Goal: Task Accomplishment & Management: Manage account settings

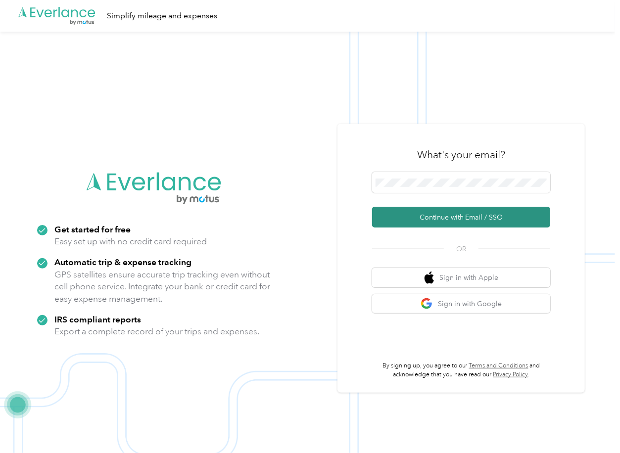
click at [414, 217] on button "Continue with Email / SSO" at bounding box center [461, 217] width 178 height 21
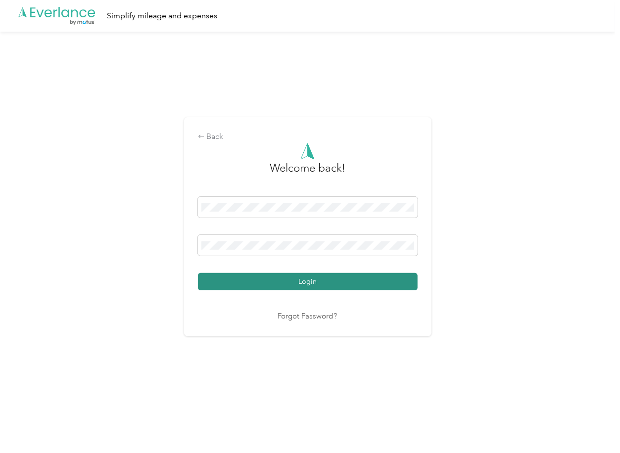
click at [254, 278] on button "Login" at bounding box center [308, 281] width 220 height 17
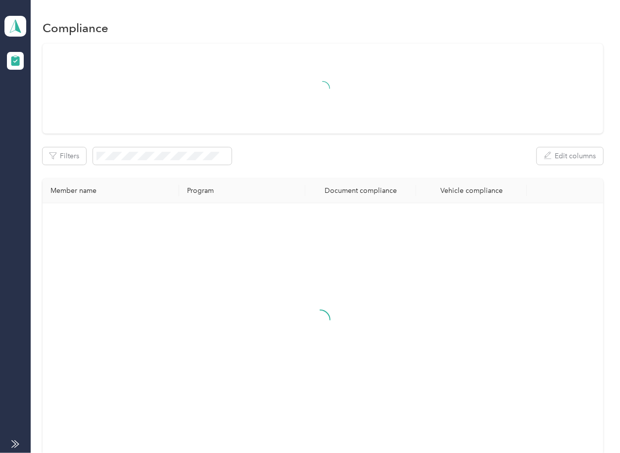
click at [311, 180] on th "Document compliance" at bounding box center [360, 191] width 111 height 25
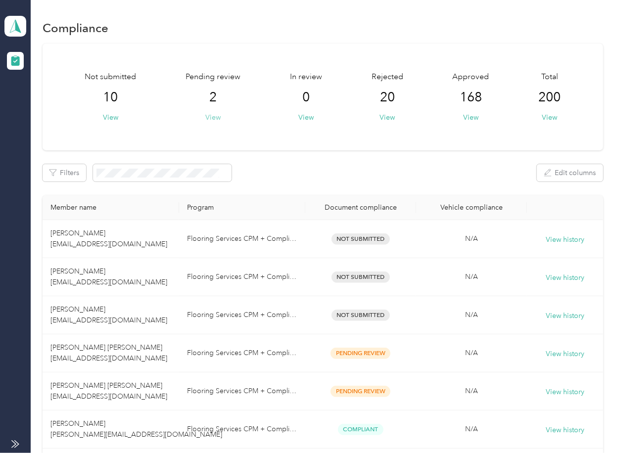
click at [211, 112] on button "View" at bounding box center [212, 117] width 15 height 10
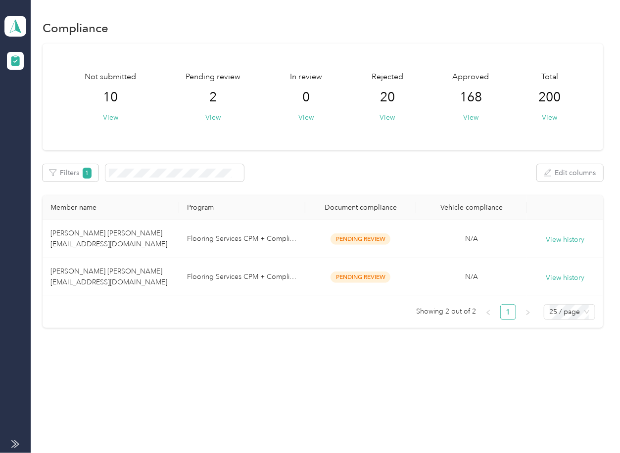
drag, startPoint x: 329, startPoint y: 162, endPoint x: 292, endPoint y: 243, distance: 89.0
click at [329, 162] on div "Not submitted 10 View Pending review 2 View In review 0 View Rejected 20 View A…" at bounding box center [323, 186] width 560 height 285
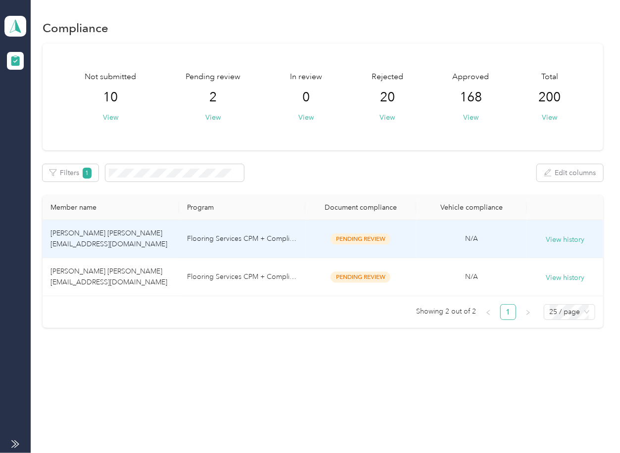
click at [199, 275] on td "Flooring Services CPM + Compliance" at bounding box center [242, 277] width 126 height 38
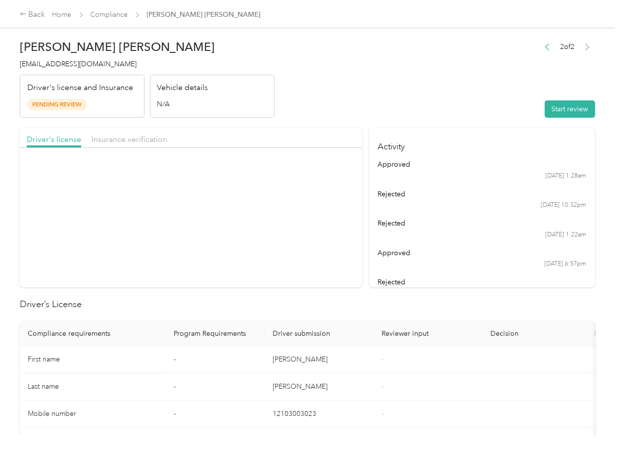
click at [361, 116] on header "[PERSON_NAME] [PERSON_NAME] [EMAIL_ADDRESS][DOMAIN_NAME] Driver's license and I…" at bounding box center [307, 76] width 575 height 83
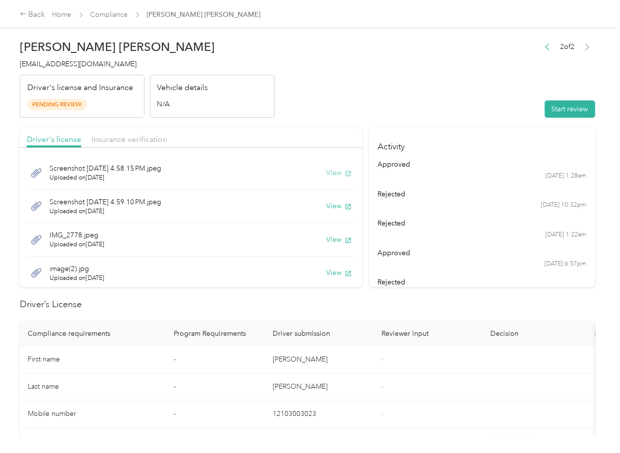
click at [327, 171] on button "View" at bounding box center [339, 173] width 26 height 10
click at [326, 212] on div "Screenshot [DATE] 4.59.10 PM.jpeg Uploaded on [DATE] View" at bounding box center [191, 207] width 328 height 34
click at [326, 206] on button "View" at bounding box center [339, 206] width 26 height 10
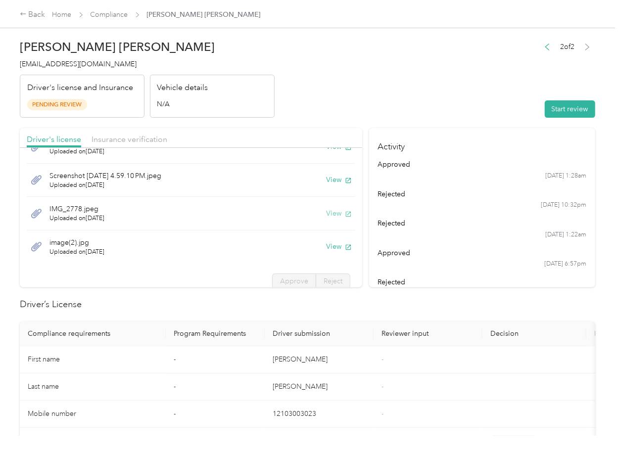
click at [326, 212] on button "View" at bounding box center [339, 213] width 26 height 10
click at [326, 245] on button "View" at bounding box center [339, 246] width 26 height 10
click at [328, 98] on header "[PERSON_NAME] [PERSON_NAME] [EMAIL_ADDRESS][DOMAIN_NAME] Driver's license and I…" at bounding box center [307, 76] width 575 height 83
click at [123, 135] on span "Insurance verification" at bounding box center [130, 139] width 76 height 9
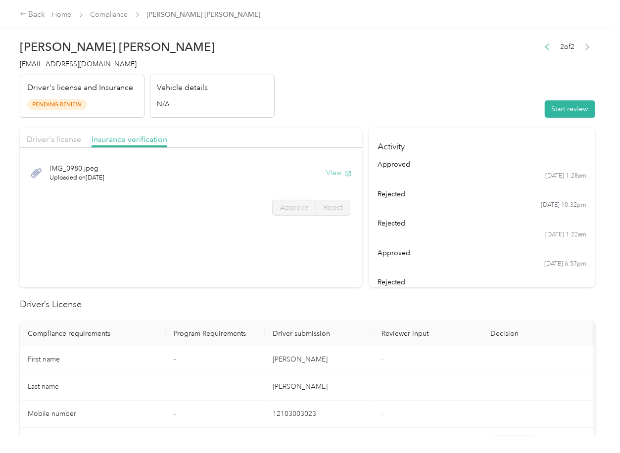
click at [338, 172] on button "View" at bounding box center [339, 173] width 26 height 10
click at [582, 108] on button "Start review" at bounding box center [570, 108] width 50 height 17
click at [290, 203] on span "Approve" at bounding box center [294, 207] width 28 height 8
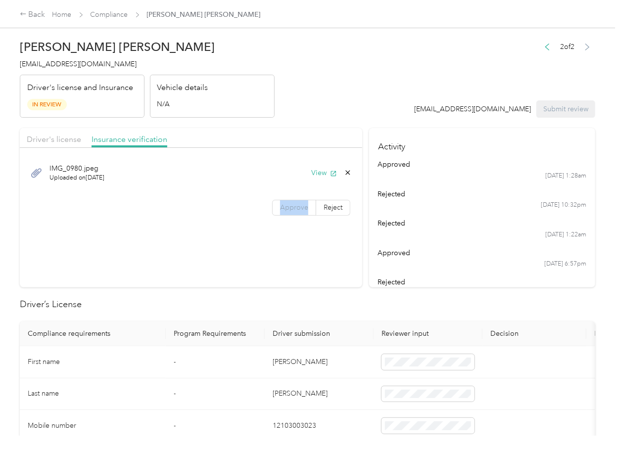
click at [290, 203] on span "Approve" at bounding box center [294, 207] width 28 height 8
click at [290, 209] on span "Approve" at bounding box center [294, 207] width 28 height 8
click at [73, 143] on span "Driver's license" at bounding box center [54, 139] width 54 height 9
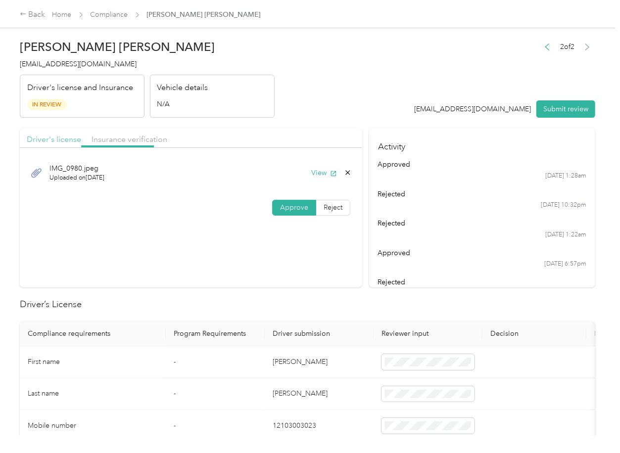
click at [63, 141] on span "Driver's license" at bounding box center [54, 139] width 54 height 9
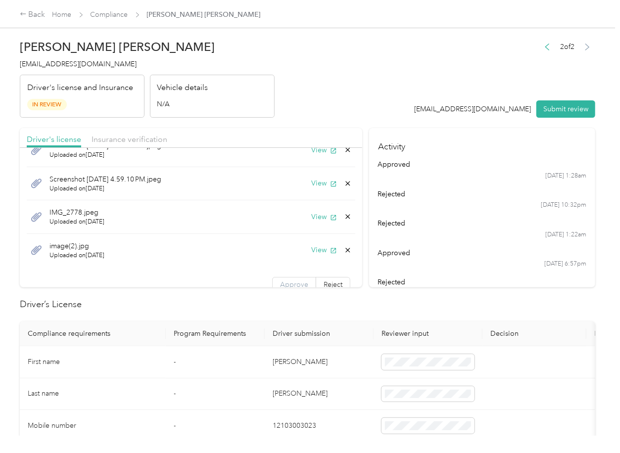
scroll to position [35, 0]
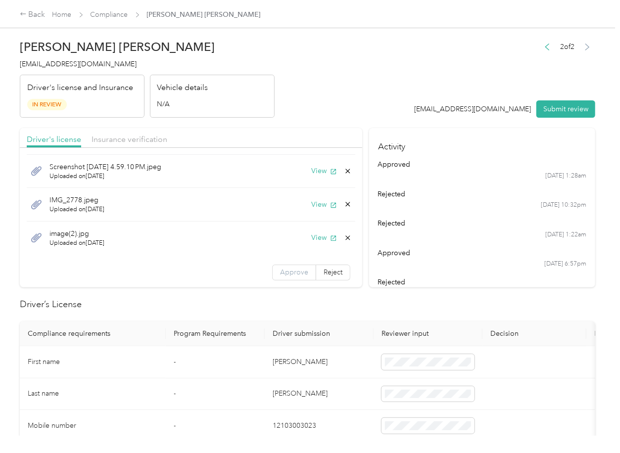
click at [272, 272] on label "Approve" at bounding box center [294, 273] width 44 height 16
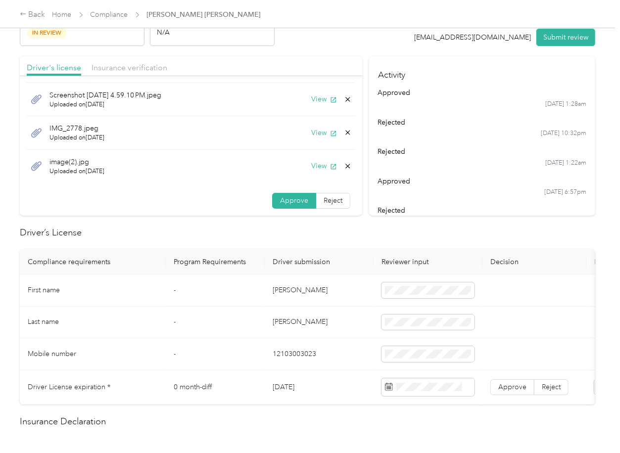
scroll to position [198, 0]
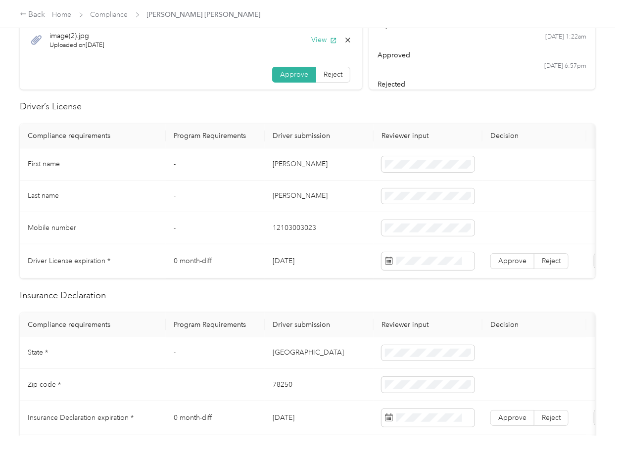
click at [294, 260] on td "[DATE]" at bounding box center [319, 261] width 109 height 34
copy td "[DATE]"
click at [505, 258] on span "Approve" at bounding box center [512, 261] width 28 height 8
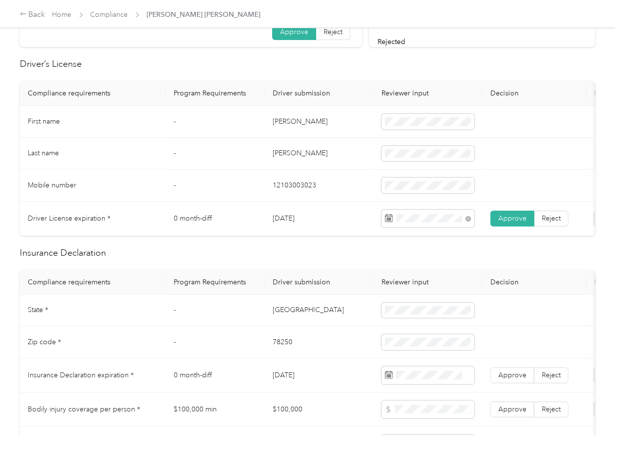
scroll to position [329, 0]
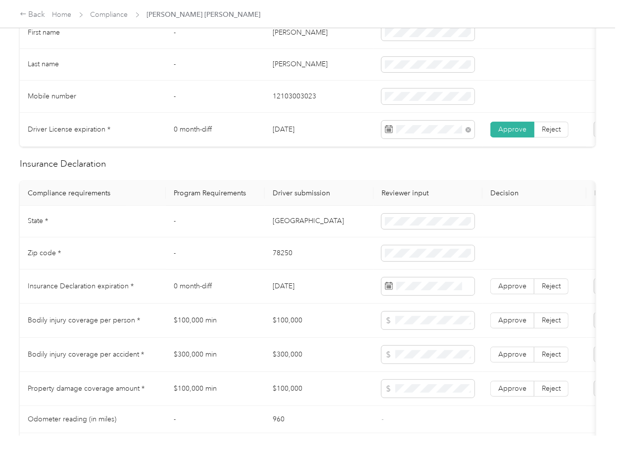
click at [279, 227] on td "[GEOGRAPHIC_DATA]" at bounding box center [319, 222] width 109 height 32
copy td "[GEOGRAPHIC_DATA]"
click at [282, 261] on td "78250" at bounding box center [319, 253] width 109 height 32
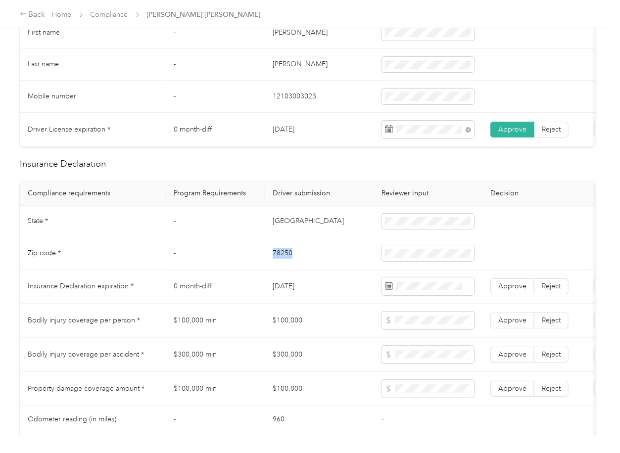
click at [282, 261] on td "78250" at bounding box center [319, 253] width 109 height 32
copy td "78250"
click at [327, 238] on td "[GEOGRAPHIC_DATA]" at bounding box center [319, 222] width 109 height 32
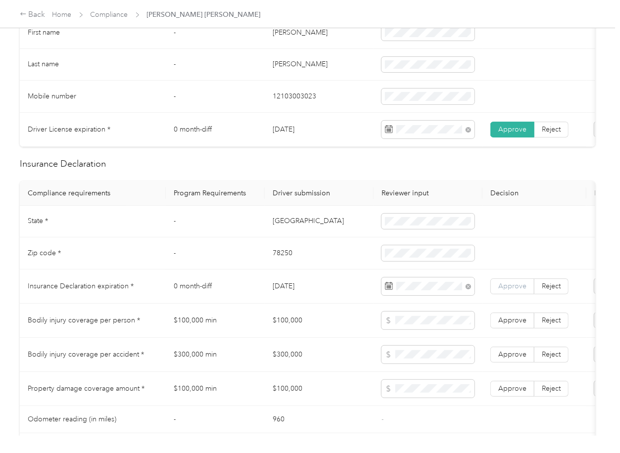
click at [511, 290] on span "Approve" at bounding box center [512, 286] width 28 height 8
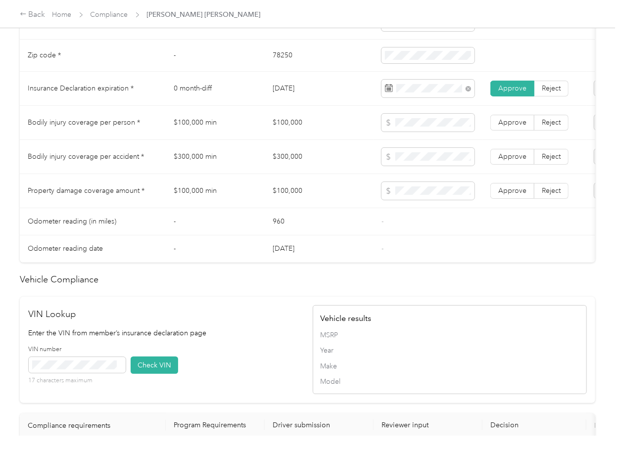
scroll to position [791, 0]
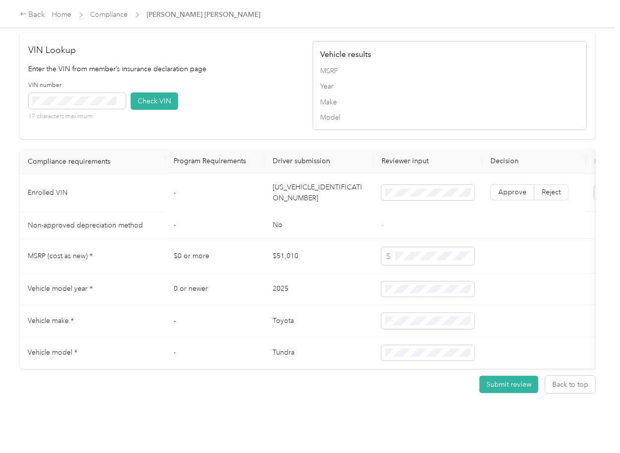
click at [303, 212] on td "[US_VEHICLE_IDENTIFICATION_NUMBER]" at bounding box center [319, 193] width 109 height 38
click at [313, 208] on td "[US_VEHICLE_IDENTIFICATION_NUMBER]" at bounding box center [319, 193] width 109 height 38
copy td "[US_VEHICLE_IDENTIFICATION_NUMBER]"
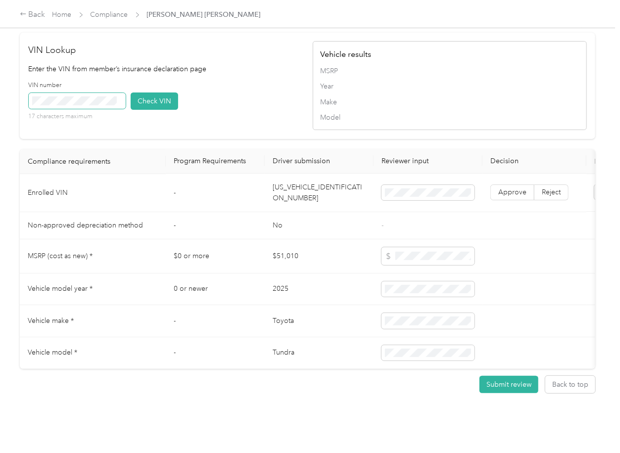
click at [122, 109] on span at bounding box center [77, 101] width 97 height 16
drag, startPoint x: 151, startPoint y: 121, endPoint x: 154, endPoint y: 128, distance: 6.9
click at [152, 110] on button "Check VIN" at bounding box center [154, 101] width 47 height 17
click at [516, 197] on span "Approve" at bounding box center [512, 192] width 28 height 8
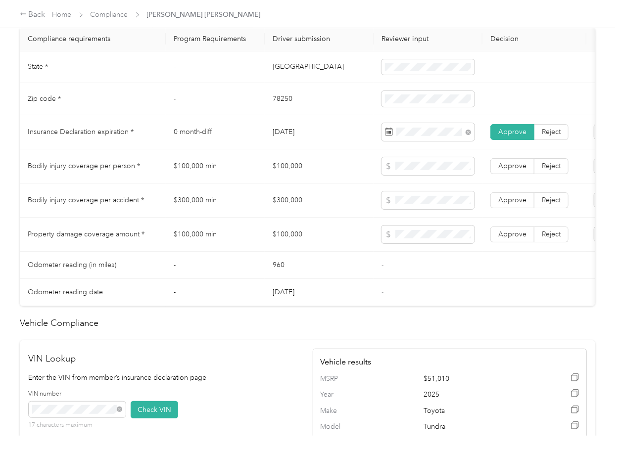
scroll to position [462, 0]
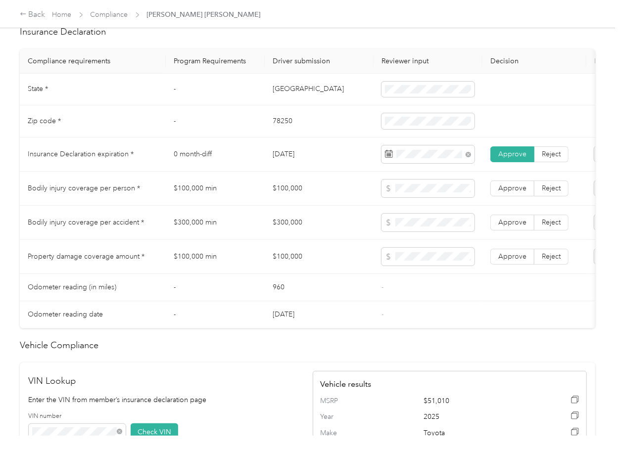
click at [283, 196] on td "$100,000" at bounding box center [319, 189] width 109 height 34
copy td "$100,000"
click at [289, 232] on td "$300,000" at bounding box center [319, 223] width 109 height 34
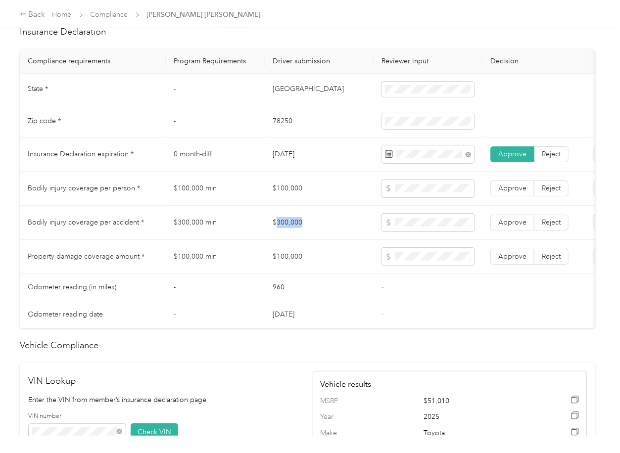
click at [289, 232] on td "$300,000" at bounding box center [319, 223] width 109 height 34
copy td "$300,000"
drag, startPoint x: 514, startPoint y: 226, endPoint x: 520, endPoint y: 205, distance: 21.0
click at [515, 226] on label "Approve" at bounding box center [512, 223] width 44 height 16
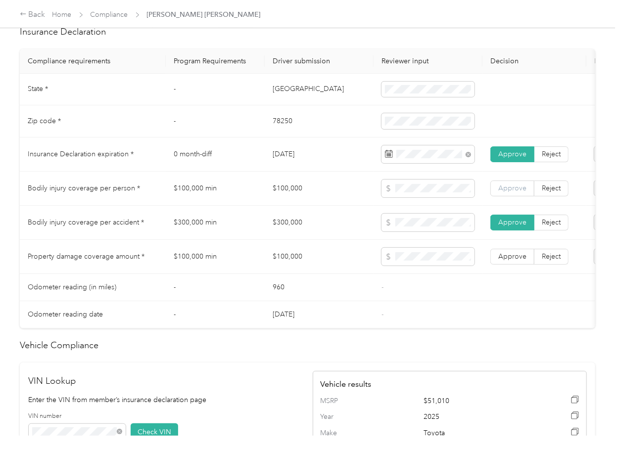
click at [520, 196] on label "Approve" at bounding box center [512, 189] width 44 height 16
click at [514, 261] on span "Approve" at bounding box center [512, 256] width 28 height 8
click at [487, 312] on td at bounding box center [534, 314] width 104 height 27
click at [303, 237] on td "$300,000" at bounding box center [319, 223] width 109 height 34
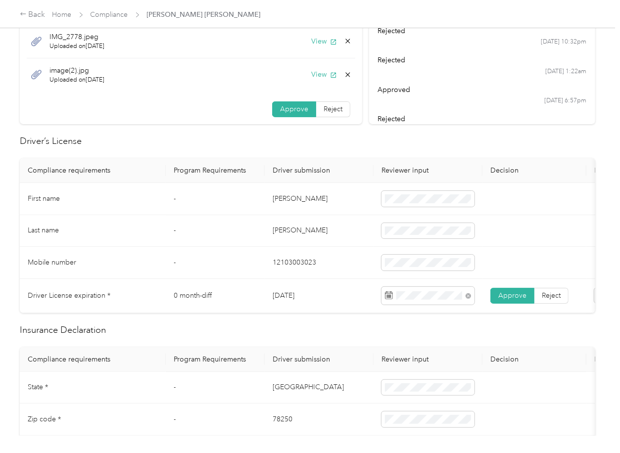
scroll to position [0, 0]
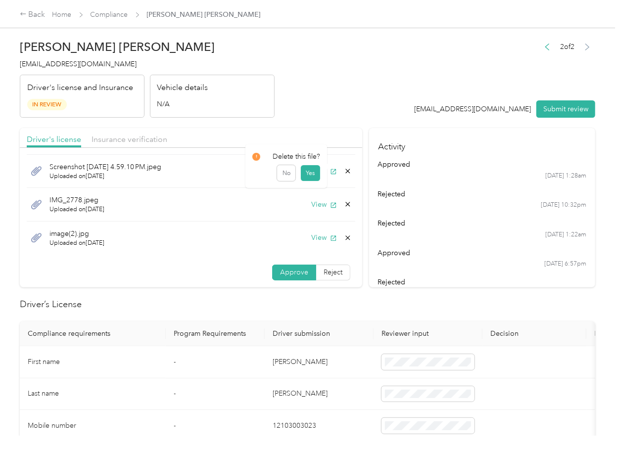
click at [346, 169] on icon at bounding box center [348, 171] width 4 height 4
click at [319, 178] on button "Yes" at bounding box center [309, 178] width 19 height 16
click at [346, 171] on icon at bounding box center [348, 171] width 4 height 4
click at [314, 177] on button "Yes" at bounding box center [309, 179] width 19 height 16
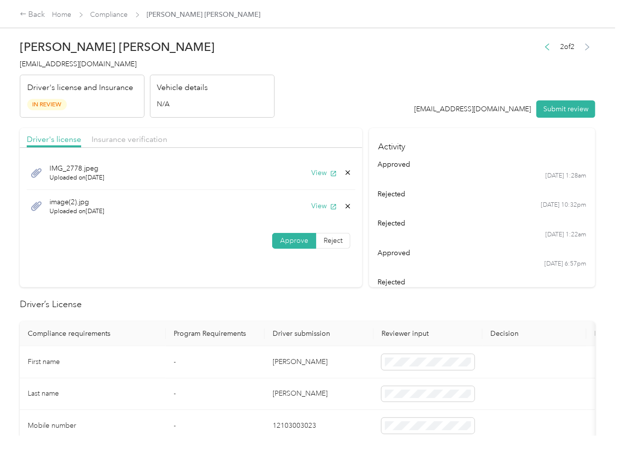
scroll to position [0, 0]
click at [156, 141] on span "Insurance verification" at bounding box center [130, 139] width 76 height 9
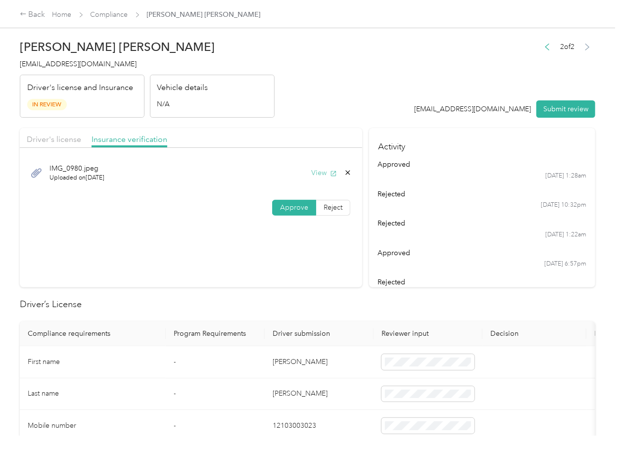
click at [333, 177] on icon "button" at bounding box center [333, 173] width 7 height 7
click at [68, 130] on div "Driver's license Insurance verification" at bounding box center [191, 138] width 342 height 20
drag, startPoint x: 67, startPoint y: 135, endPoint x: 124, endPoint y: 173, distance: 68.3
click at [67, 135] on span "Driver's license" at bounding box center [54, 139] width 54 height 9
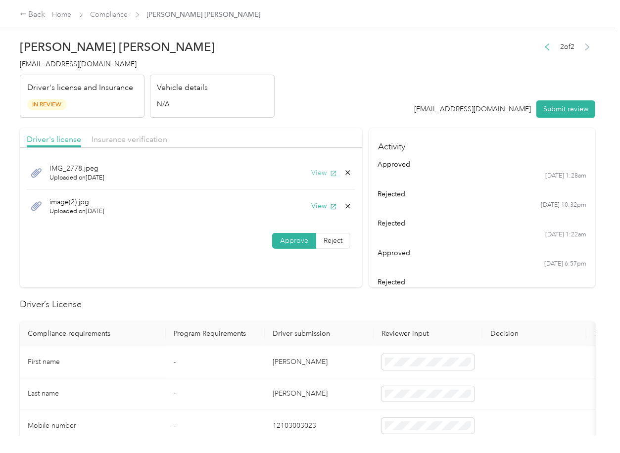
click at [321, 173] on button "View" at bounding box center [324, 173] width 26 height 10
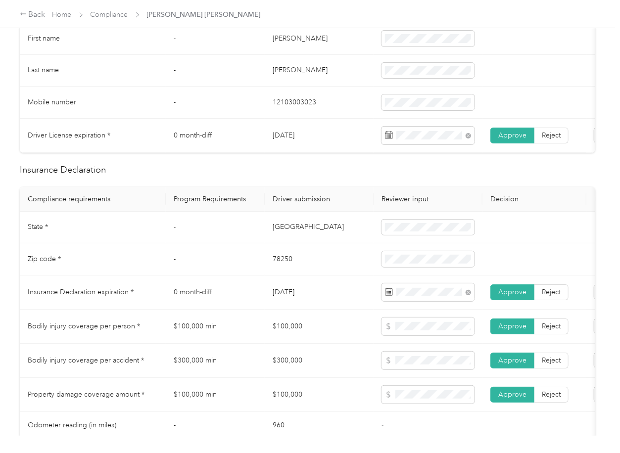
scroll to position [396, 0]
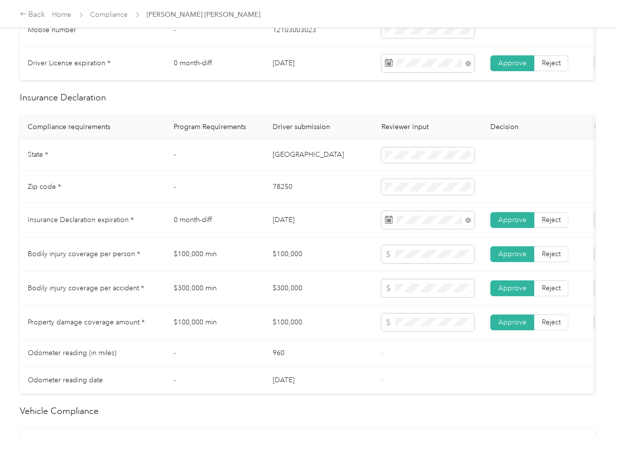
click at [301, 265] on td "$100,000" at bounding box center [319, 254] width 109 height 34
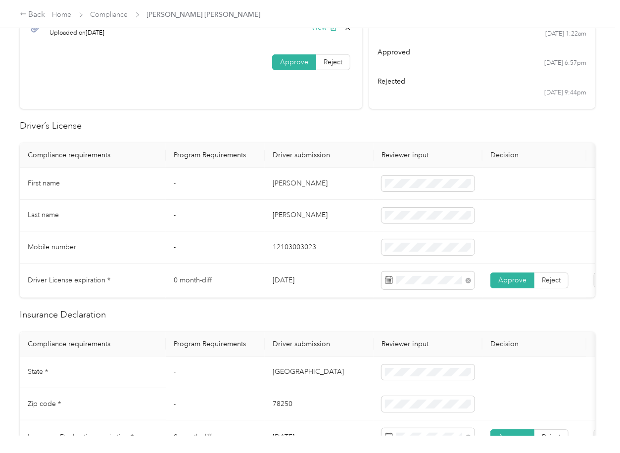
scroll to position [0, 0]
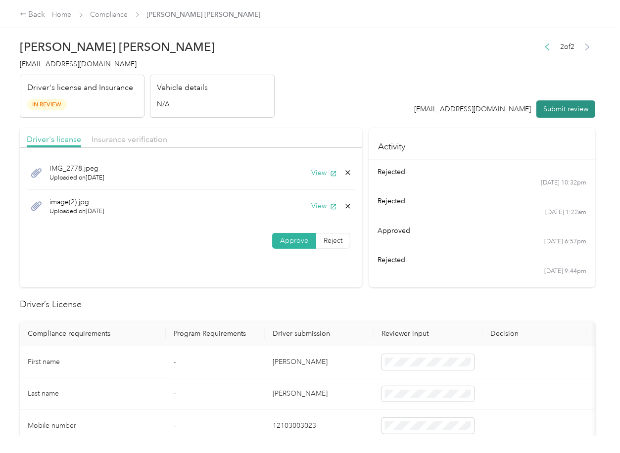
click at [538, 107] on button "Submit review" at bounding box center [565, 108] width 59 height 17
click at [114, 64] on span "[EMAIL_ADDRESS][DOMAIN_NAME]" at bounding box center [78, 64] width 117 height 8
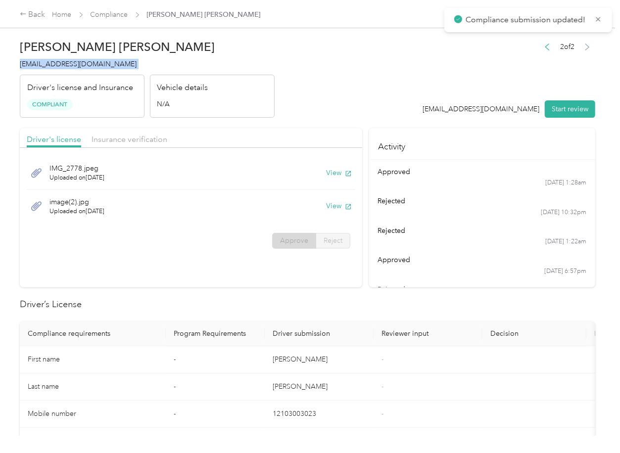
copy span "[EMAIL_ADDRESS][DOMAIN_NAME]"
click at [378, 282] on ul "approved [DATE] 1:33am approved [DATE] 1:28am rejected [DATE] 10:32pm rejected …" at bounding box center [482, 221] width 209 height 168
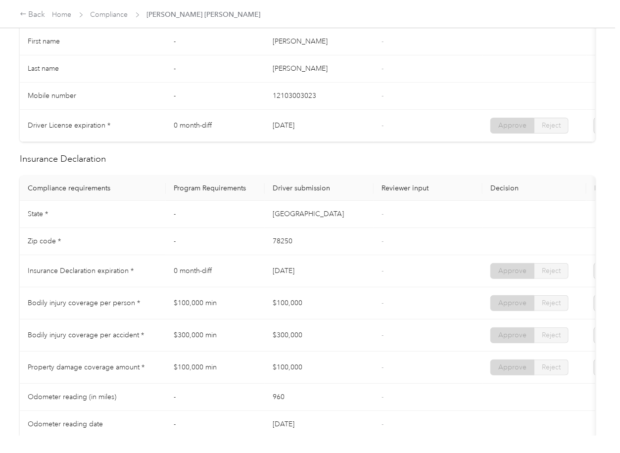
scroll to position [396, 0]
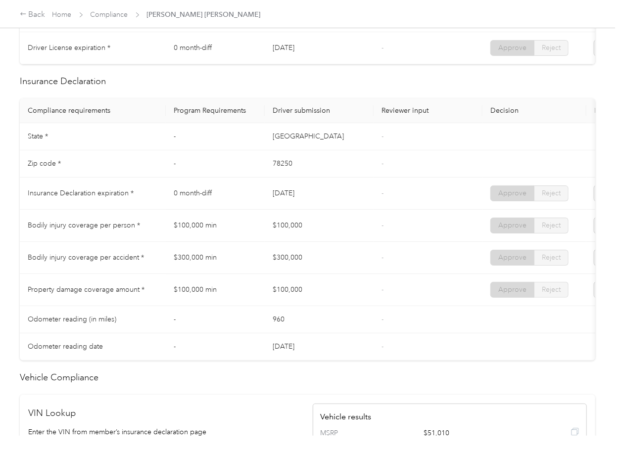
click at [375, 206] on td "-" at bounding box center [427, 194] width 109 height 32
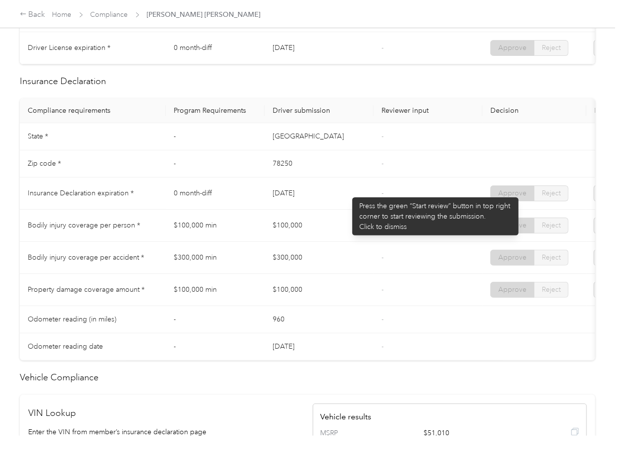
drag, startPoint x: 265, startPoint y: 198, endPoint x: 347, endPoint y: 192, distance: 82.3
click at [347, 192] on td "[DATE]" at bounding box center [319, 194] width 109 height 32
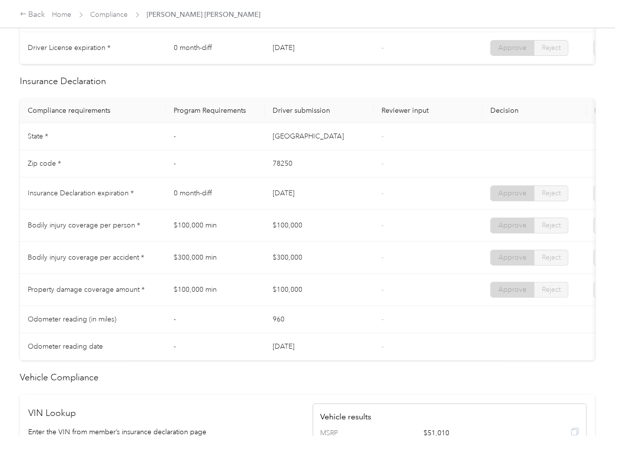
drag, startPoint x: 338, startPoint y: 234, endPoint x: 263, endPoint y: 233, distance: 75.7
click at [338, 234] on td "$100,000" at bounding box center [319, 226] width 109 height 32
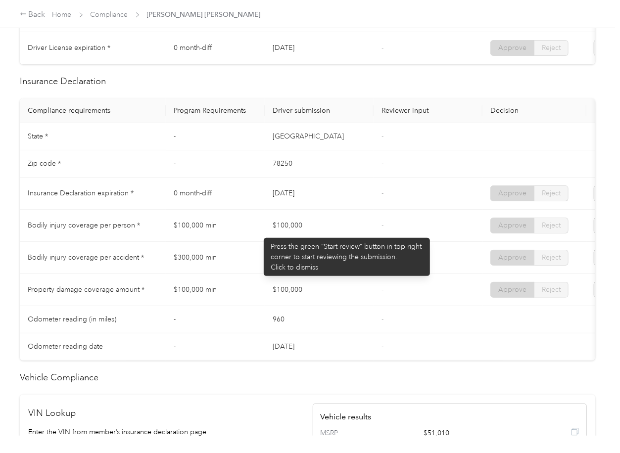
drag, startPoint x: 259, startPoint y: 233, endPoint x: 294, endPoint y: 232, distance: 35.1
click at [294, 232] on tr "Bodily injury coverage per person * $100,000 min $100,000 - Approve Reject" at bounding box center [368, 226] width 697 height 32
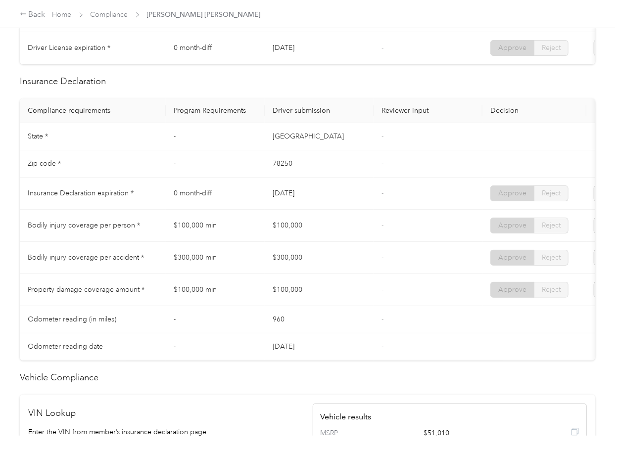
drag, startPoint x: 308, startPoint y: 269, endPoint x: 322, endPoint y: 270, distance: 13.9
click at [320, 270] on td "$300,000" at bounding box center [319, 258] width 109 height 32
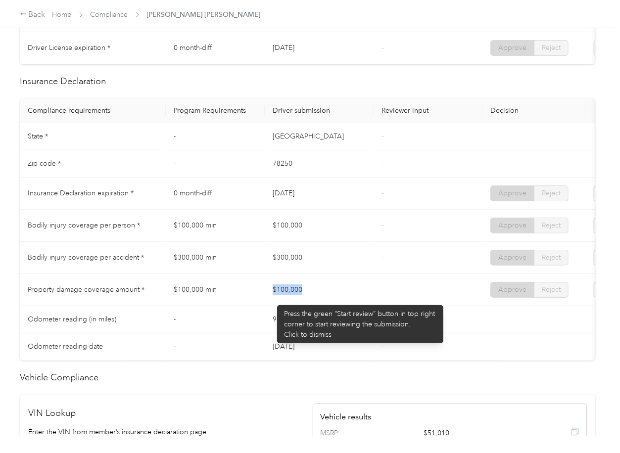
drag, startPoint x: 272, startPoint y: 300, endPoint x: 351, endPoint y: 300, distance: 79.1
click at [323, 299] on td "$100,000" at bounding box center [319, 290] width 109 height 32
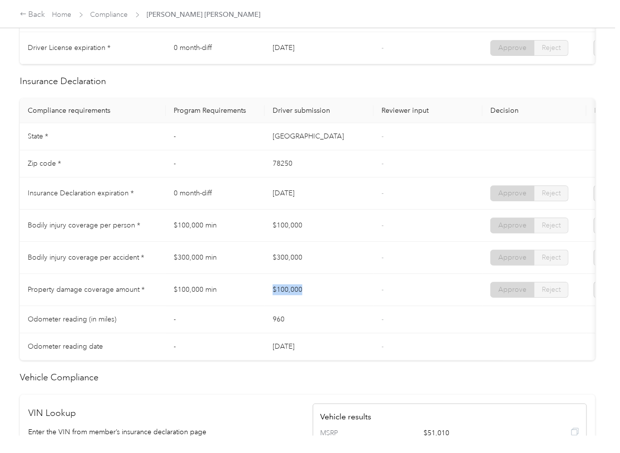
click at [356, 296] on td "$100,000" at bounding box center [319, 290] width 109 height 32
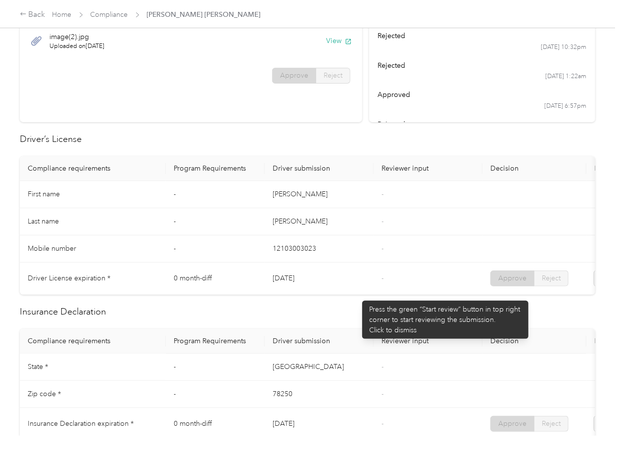
scroll to position [0, 0]
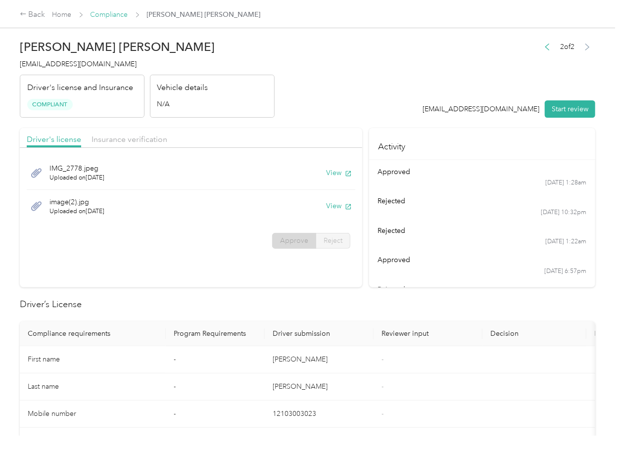
click at [125, 16] on link "Compliance" at bounding box center [110, 14] width 38 height 8
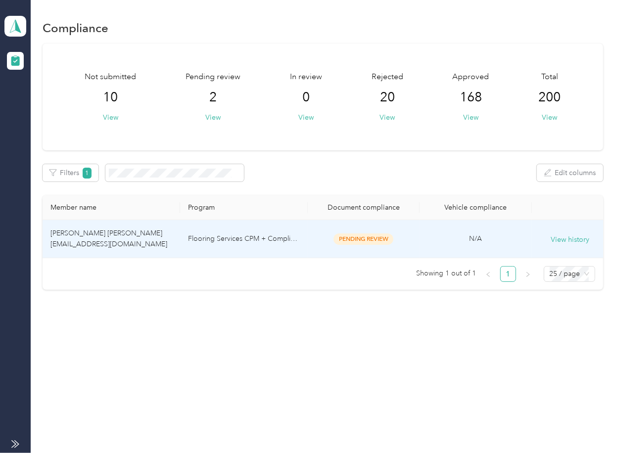
click at [136, 240] on span "[PERSON_NAME] [PERSON_NAME] [EMAIL_ADDRESS][DOMAIN_NAME]" at bounding box center [108, 238] width 117 height 19
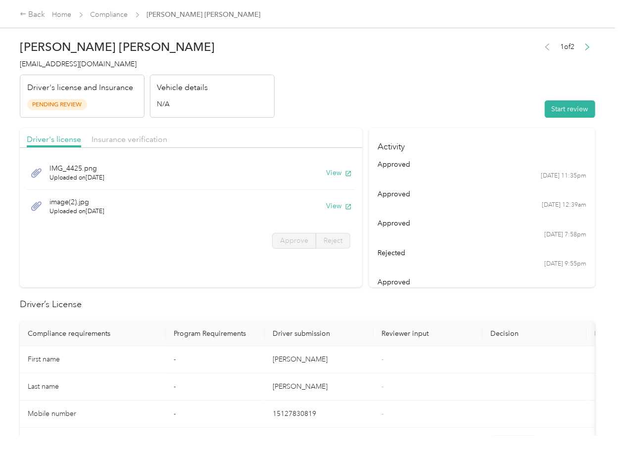
click at [452, 308] on h2 "Driver’s License" at bounding box center [307, 304] width 575 height 13
click at [349, 108] on header "[PERSON_NAME] [PERSON_NAME] [EMAIL_ADDRESS][DOMAIN_NAME] Driver's license and I…" at bounding box center [307, 76] width 575 height 83
click at [334, 178] on div "IMG_4425.png Uploaded on [DATE] View" at bounding box center [191, 173] width 328 height 34
click at [332, 173] on button "View" at bounding box center [339, 173] width 26 height 10
click at [333, 203] on button "View" at bounding box center [339, 206] width 26 height 10
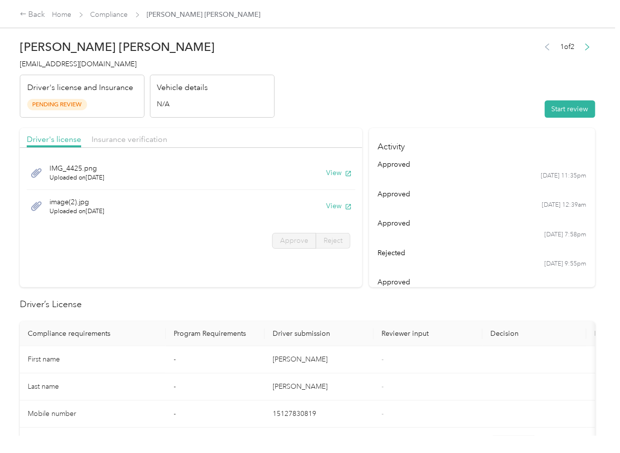
drag, startPoint x: 282, startPoint y: 127, endPoint x: 265, endPoint y: 127, distance: 16.8
click at [153, 139] on span "Insurance verification" at bounding box center [130, 139] width 76 height 9
click at [146, 140] on span "Insurance verification" at bounding box center [130, 139] width 76 height 9
click at [330, 174] on button "View" at bounding box center [339, 173] width 26 height 10
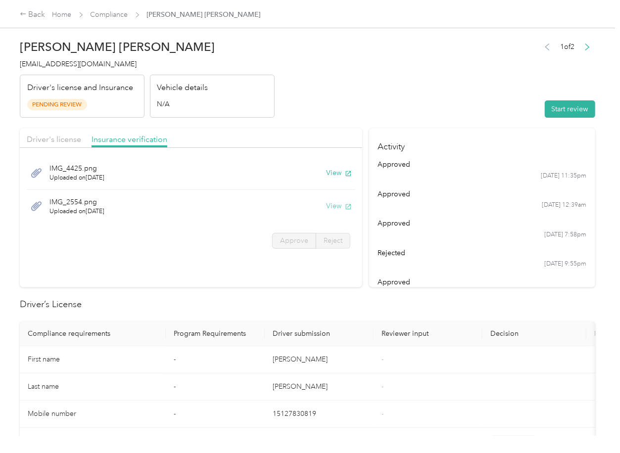
click at [337, 205] on button "View" at bounding box center [339, 206] width 26 height 10
drag, startPoint x: 440, startPoint y: 122, endPoint x: 549, endPoint y: 102, distance: 110.5
click at [568, 106] on button "Start review" at bounding box center [570, 108] width 50 height 17
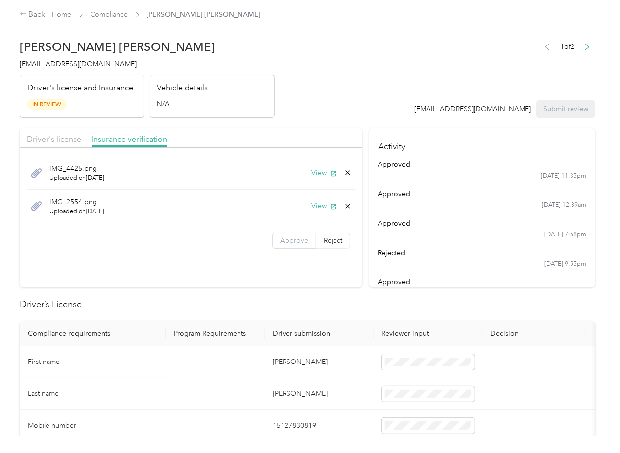
click at [292, 246] on label "Approve" at bounding box center [294, 241] width 44 height 16
click at [54, 145] on div "Driver's license" at bounding box center [54, 140] width 54 height 12
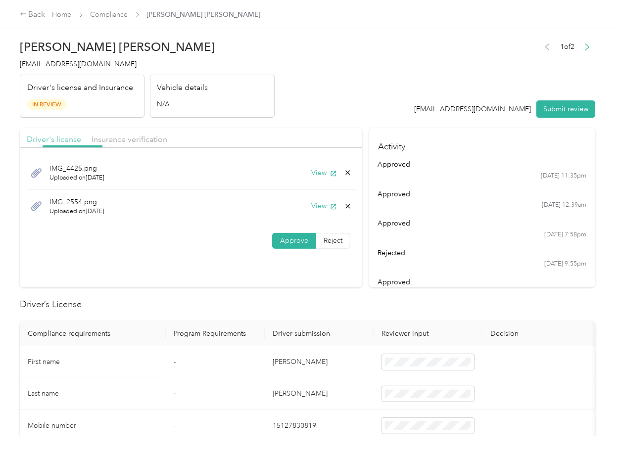
click at [54, 138] on span "Driver's license" at bounding box center [54, 139] width 54 height 9
click at [305, 238] on label "Approve" at bounding box center [294, 241] width 44 height 16
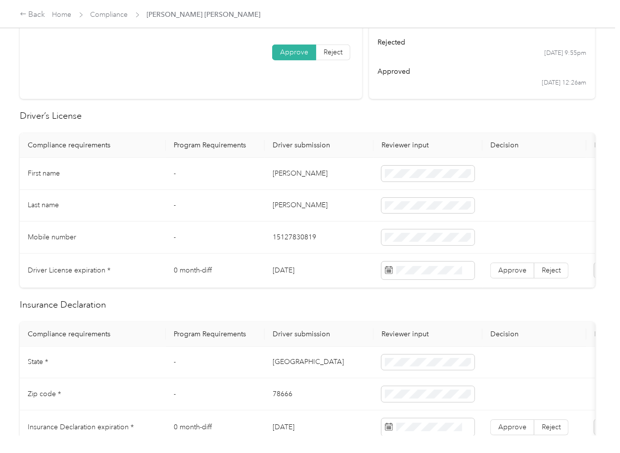
scroll to position [198, 0]
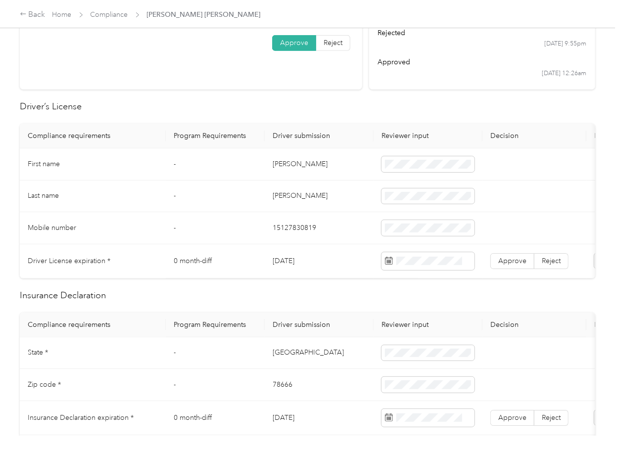
click at [287, 264] on td "[DATE]" at bounding box center [319, 261] width 109 height 34
copy td "[DATE]"
click at [507, 262] on span "Approve" at bounding box center [512, 261] width 28 height 8
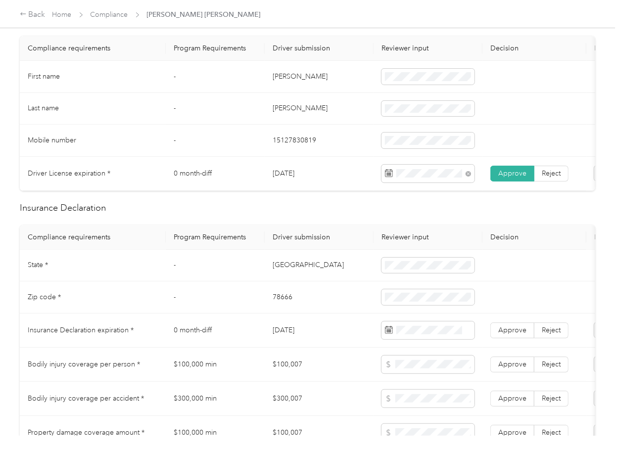
scroll to position [396, 0]
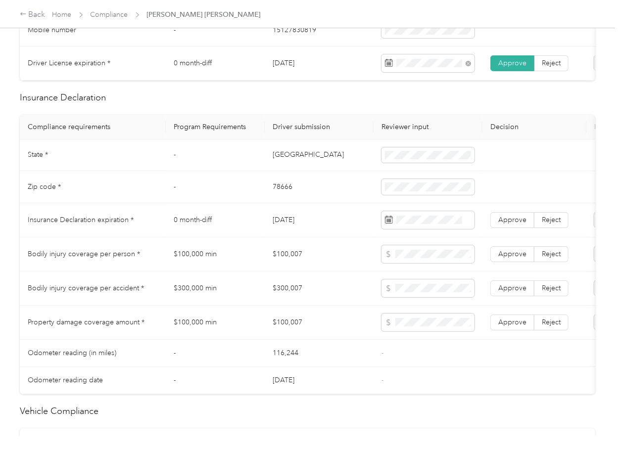
click at [274, 157] on td "[GEOGRAPHIC_DATA]" at bounding box center [319, 155] width 109 height 32
copy td "[GEOGRAPHIC_DATA]"
click at [294, 195] on td "78666" at bounding box center [319, 187] width 109 height 32
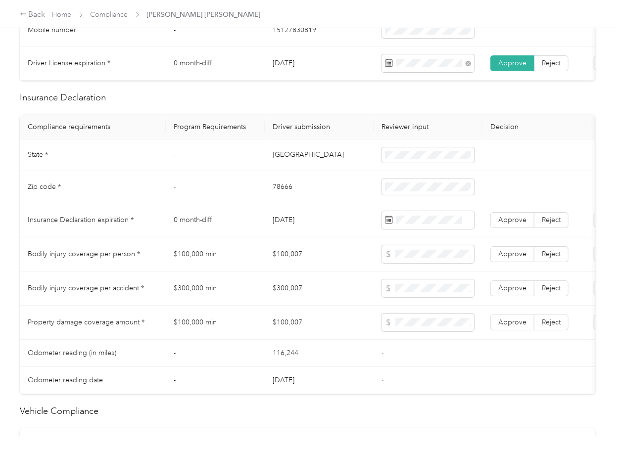
click at [294, 195] on td "78666" at bounding box center [319, 187] width 109 height 32
copy td "78666"
click at [350, 272] on td "$100,007" at bounding box center [319, 254] width 109 height 34
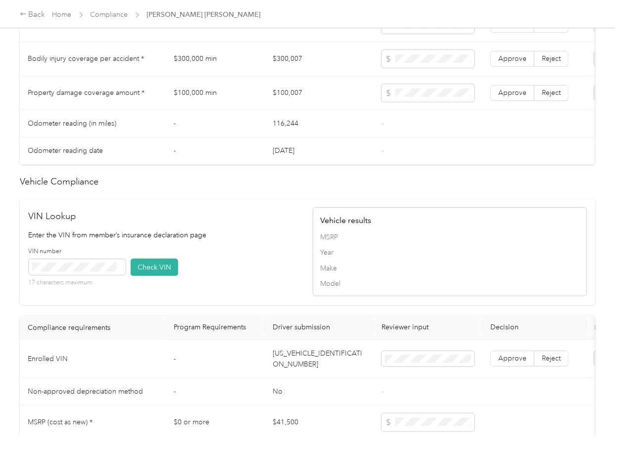
scroll to position [831, 0]
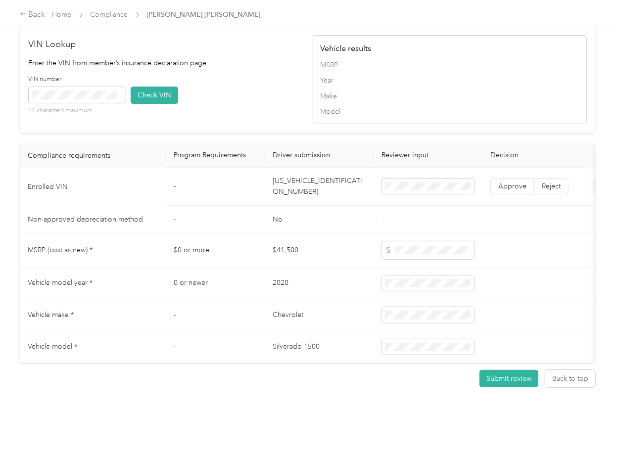
click at [297, 172] on td "[US_VEHICLE_IDENTIFICATION_NUMBER]" at bounding box center [319, 187] width 109 height 38
click at [117, 93] on icon at bounding box center [119, 95] width 4 height 4
click at [148, 87] on button "Check VIN" at bounding box center [154, 95] width 47 height 17
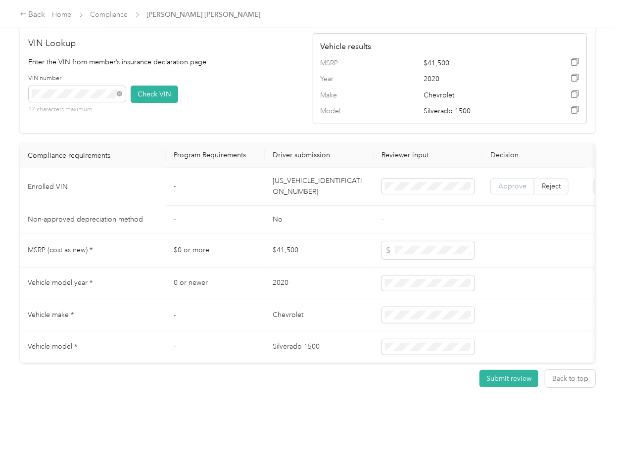
click at [503, 179] on label "Approve" at bounding box center [512, 187] width 44 height 16
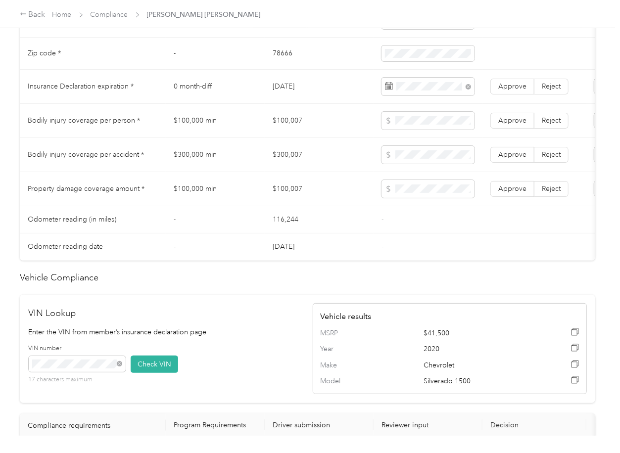
scroll to position [501, 0]
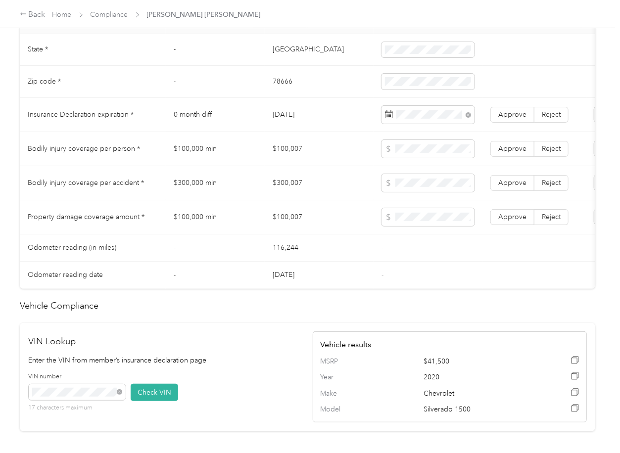
click at [283, 151] on td "$100,007" at bounding box center [319, 149] width 109 height 34
click at [287, 194] on td "$300,007" at bounding box center [319, 183] width 109 height 34
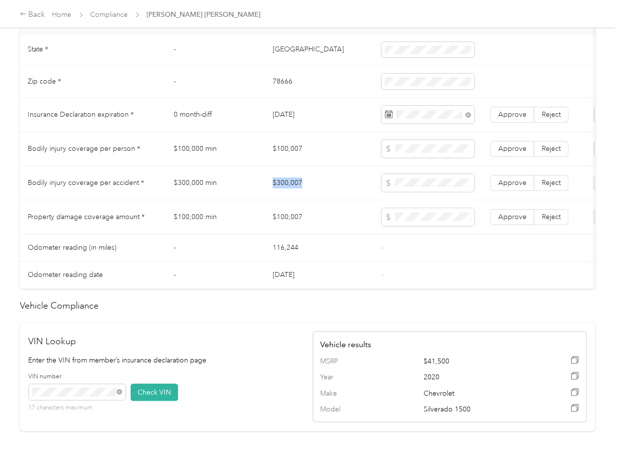
click at [287, 194] on td "$300,007" at bounding box center [319, 183] width 109 height 34
click at [450, 192] on span at bounding box center [427, 183] width 93 height 18
click at [509, 181] on td "Approve Reject" at bounding box center [534, 183] width 104 height 34
click at [513, 150] on label "Approve" at bounding box center [512, 149] width 44 height 16
click at [511, 187] on span "Approve" at bounding box center [512, 183] width 28 height 8
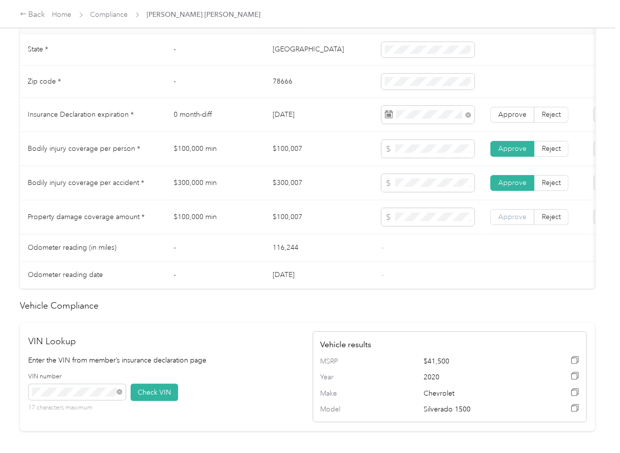
click at [512, 221] on span "Approve" at bounding box center [512, 217] width 28 height 8
click at [341, 234] on td "$100,007" at bounding box center [319, 217] width 109 height 34
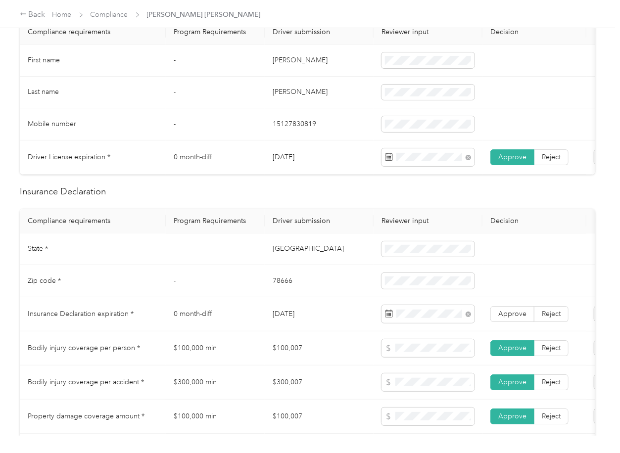
scroll to position [40, 0]
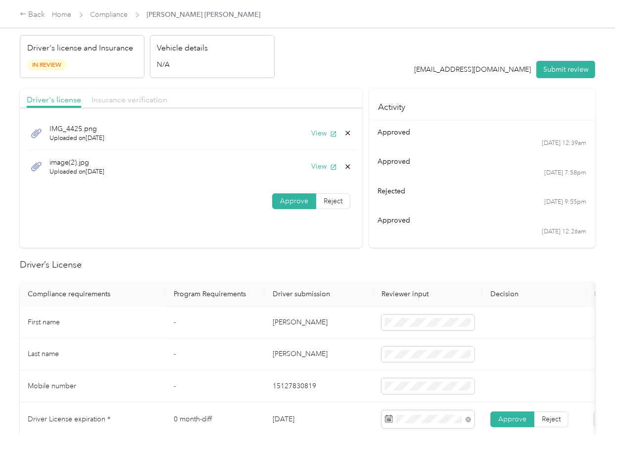
click at [137, 95] on span "Insurance verification" at bounding box center [130, 99] width 76 height 9
click at [345, 165] on icon at bounding box center [348, 167] width 8 height 8
click at [324, 172] on button "Yes" at bounding box center [319, 174] width 19 height 16
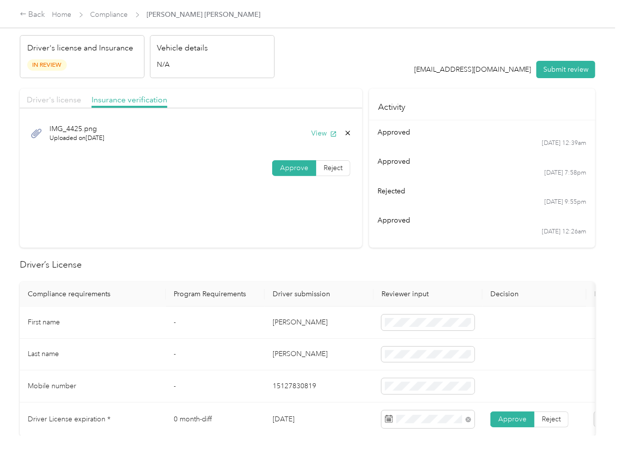
drag, startPoint x: 62, startPoint y: 99, endPoint x: 80, endPoint y: 132, distance: 37.4
click at [61, 99] on span "Driver's license" at bounding box center [54, 99] width 54 height 9
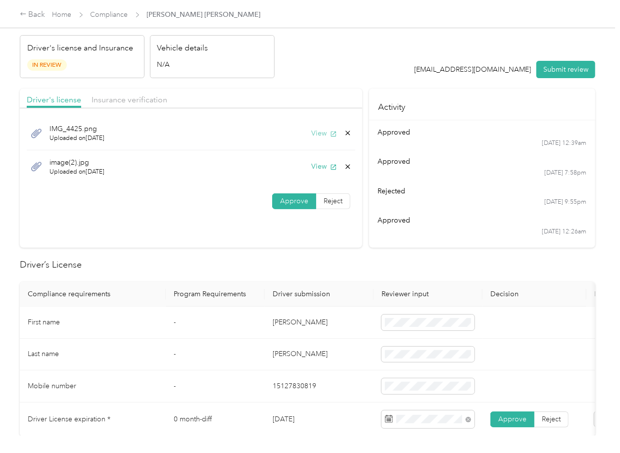
click at [319, 131] on button "View" at bounding box center [324, 133] width 26 height 10
click at [344, 133] on icon at bounding box center [348, 133] width 8 height 8
drag, startPoint x: 312, startPoint y: 145, endPoint x: 293, endPoint y: 153, distance: 21.0
click at [312, 145] on button "Yes" at bounding box center [319, 141] width 19 height 16
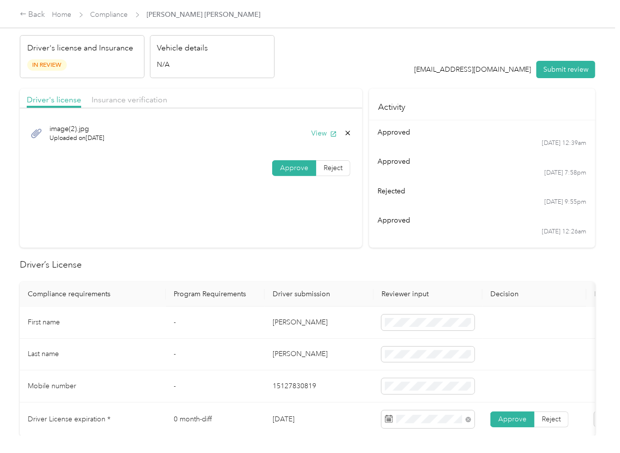
click at [325, 126] on div "image(2).jpg Uploaded on [DATE] View" at bounding box center [191, 133] width 328 height 33
click at [323, 133] on button "View" at bounding box center [324, 133] width 26 height 10
click at [147, 100] on span "Insurance verification" at bounding box center [130, 99] width 76 height 9
click at [321, 134] on button "View" at bounding box center [324, 133] width 26 height 10
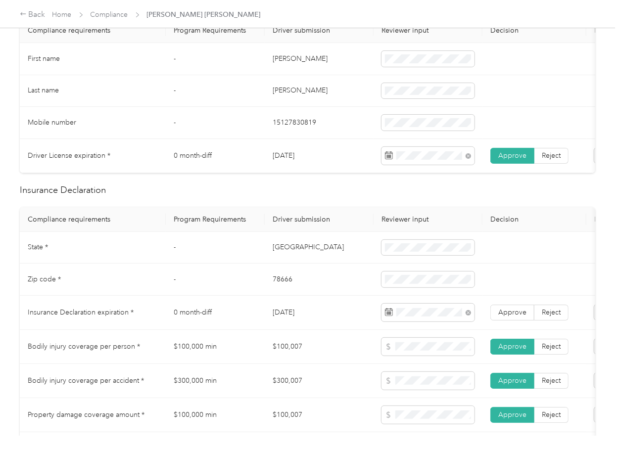
scroll to position [369, 0]
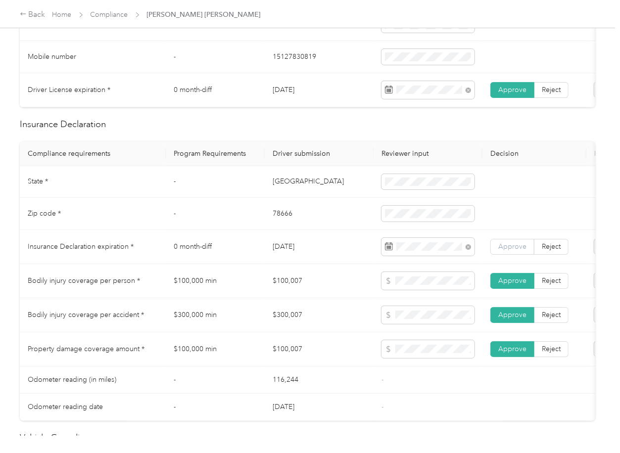
click at [515, 251] on span "Approve" at bounding box center [512, 246] width 28 height 8
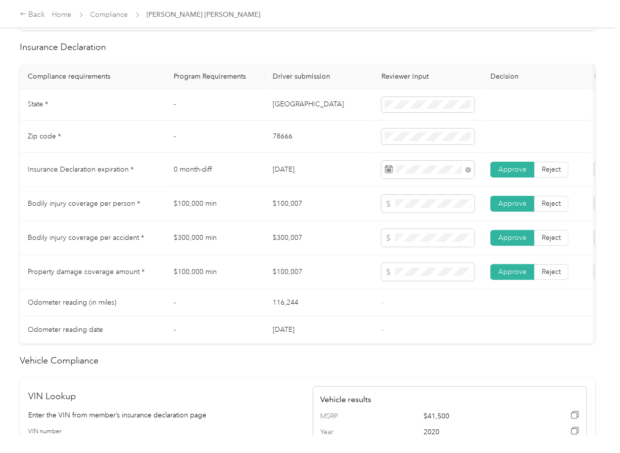
scroll to position [567, 0]
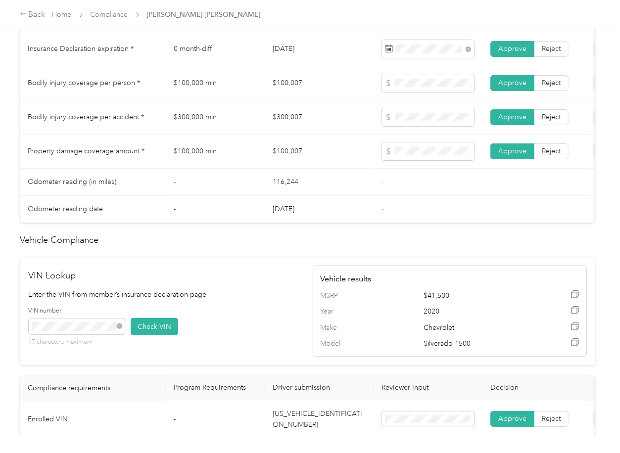
click at [368, 205] on td "[DATE]" at bounding box center [319, 209] width 109 height 27
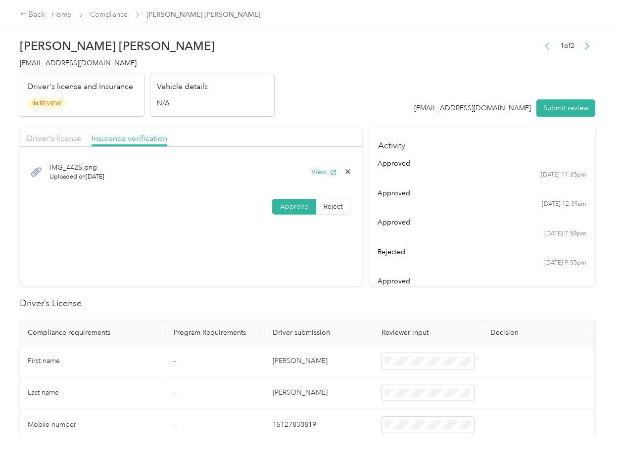
scroll to position [0, 0]
click at [566, 105] on button "Submit review" at bounding box center [565, 108] width 59 height 17
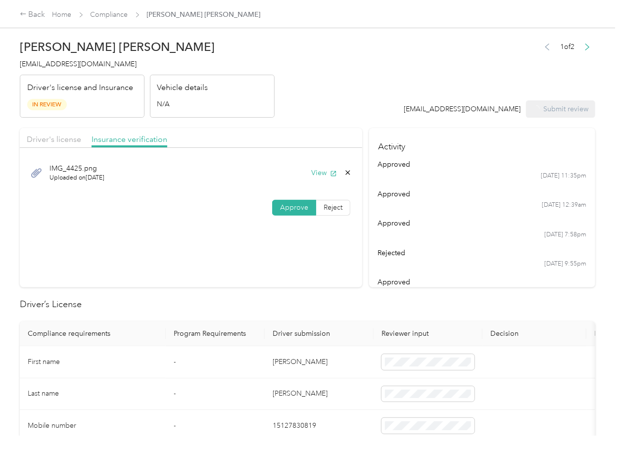
click at [89, 65] on span "[EMAIL_ADDRESS][DOMAIN_NAME]" at bounding box center [78, 64] width 117 height 8
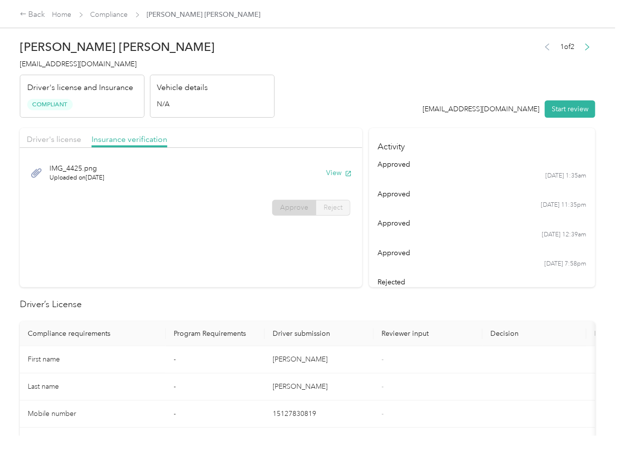
drag, startPoint x: 435, startPoint y: 287, endPoint x: 401, endPoint y: 281, distance: 35.1
click at [436, 287] on div "rejected" at bounding box center [482, 282] width 209 height 10
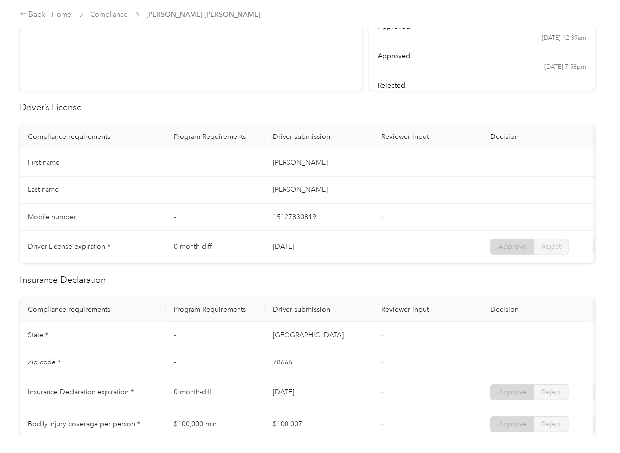
scroll to position [198, 0]
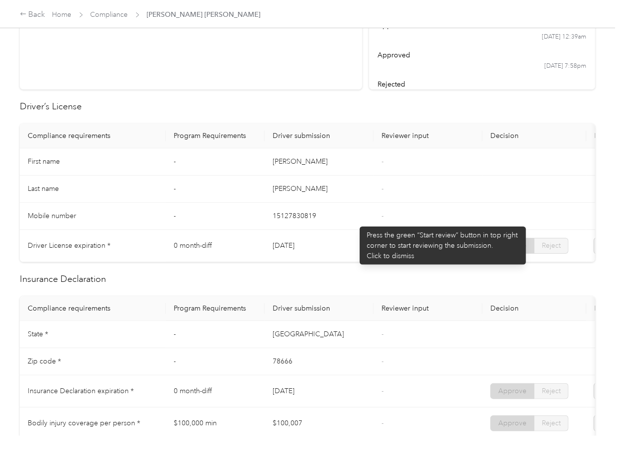
click at [355, 222] on td "15127830819" at bounding box center [319, 216] width 109 height 27
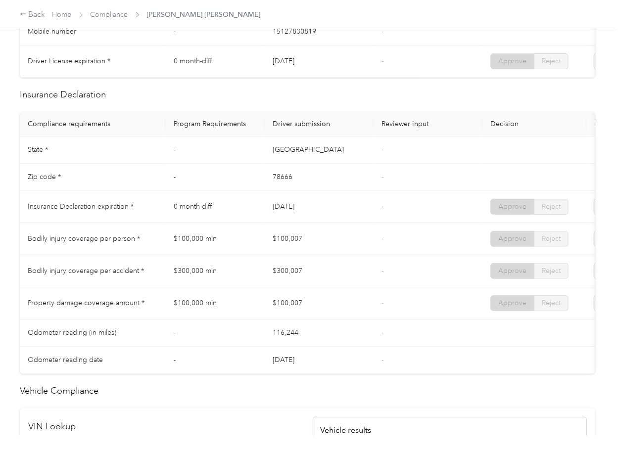
scroll to position [462, 0]
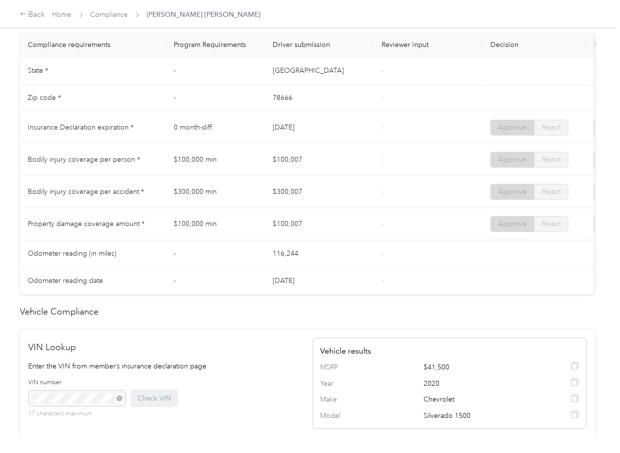
drag, startPoint x: 279, startPoint y: 136, endPoint x: 319, endPoint y: 134, distance: 39.1
click at [319, 134] on td "[DATE]" at bounding box center [319, 128] width 109 height 32
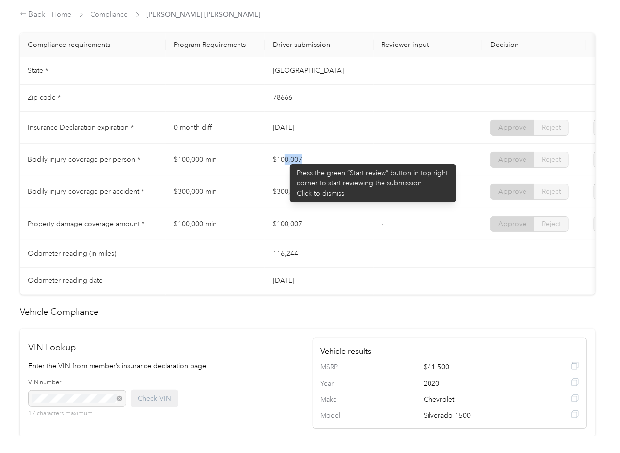
drag, startPoint x: 285, startPoint y: 159, endPoint x: 303, endPoint y: 171, distance: 21.4
click at [303, 165] on td "$100,007" at bounding box center [319, 160] width 109 height 32
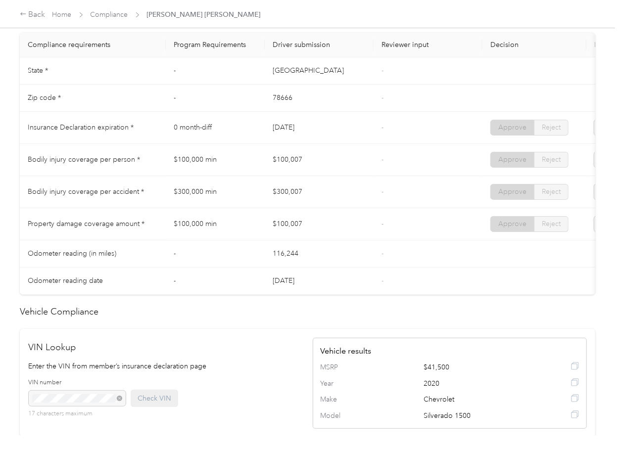
click at [276, 200] on td "$300,007" at bounding box center [319, 192] width 109 height 32
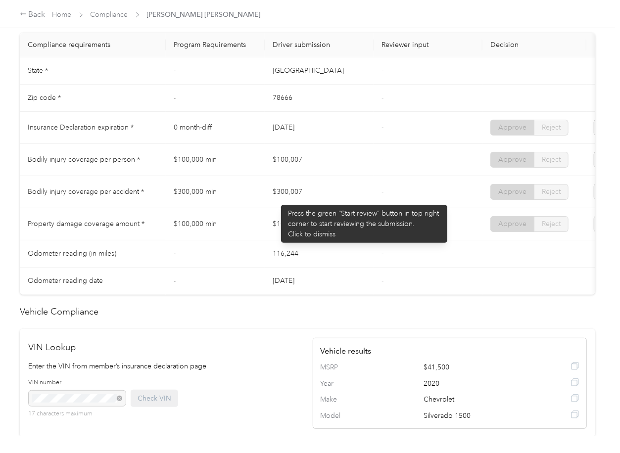
drag, startPoint x: 276, startPoint y: 200, endPoint x: 278, endPoint y: 230, distance: 29.7
click at [297, 203] on td "$300,007" at bounding box center [319, 192] width 109 height 32
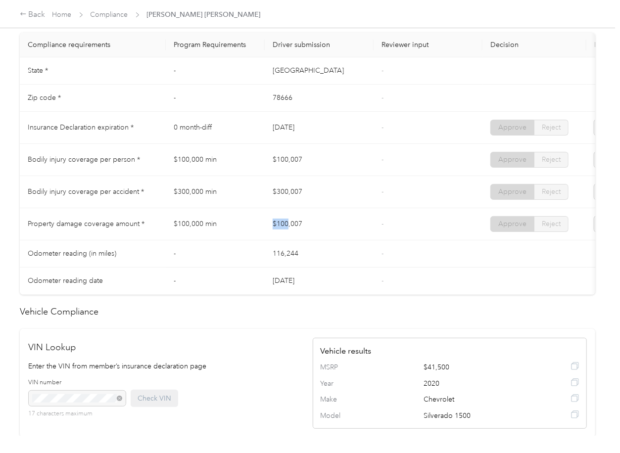
drag, startPoint x: 274, startPoint y: 244, endPoint x: 359, endPoint y: 243, distance: 85.6
click at [338, 240] on td "$100,007" at bounding box center [319, 224] width 109 height 32
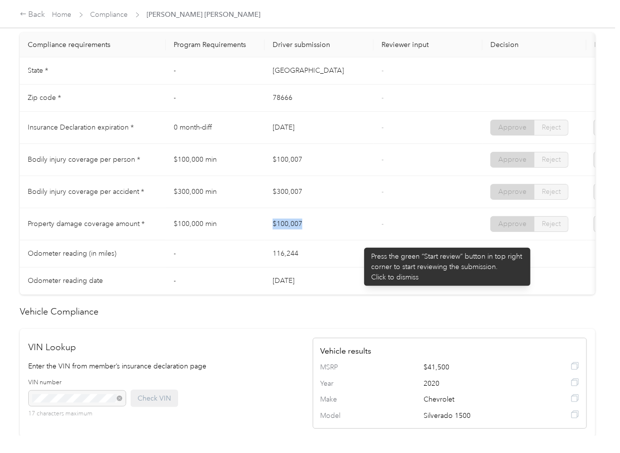
click at [359, 240] on td "$100,007" at bounding box center [319, 224] width 109 height 32
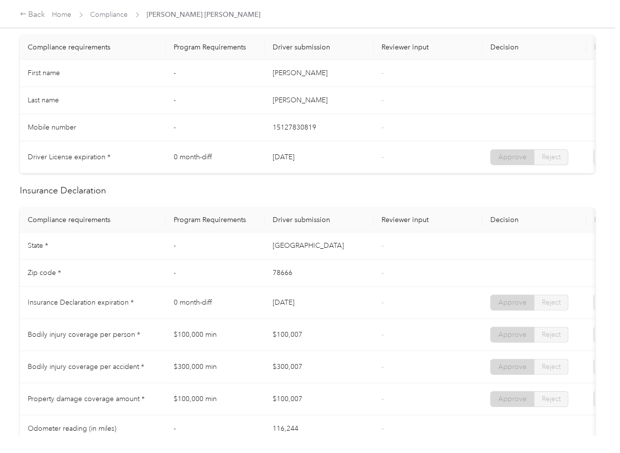
scroll to position [0, 0]
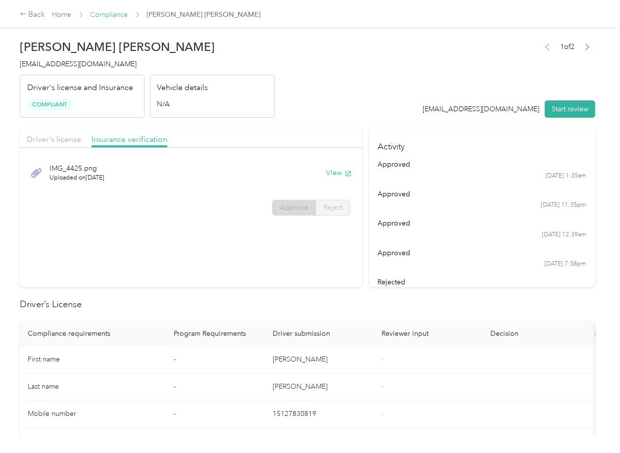
click at [103, 14] on link "Compliance" at bounding box center [110, 14] width 38 height 8
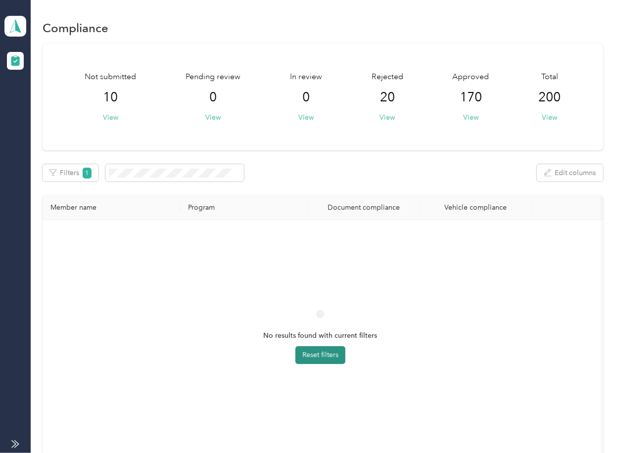
click at [321, 352] on button "Reset filters" at bounding box center [320, 355] width 50 height 18
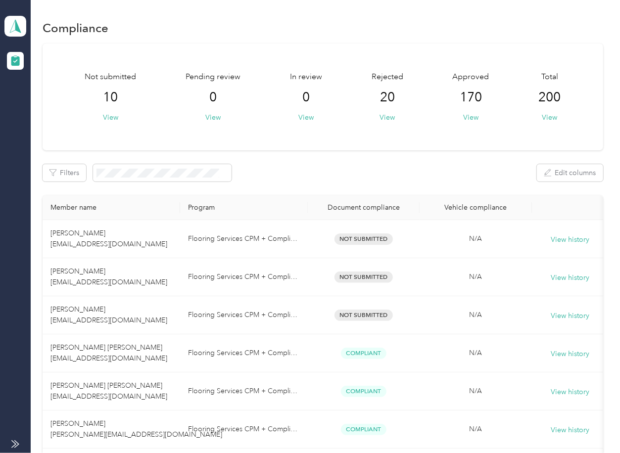
click at [266, 156] on div "Not submitted 10 View Pending review 0 View In review 0 View Rejected 20 View A…" at bounding box center [323, 339] width 560 height 590
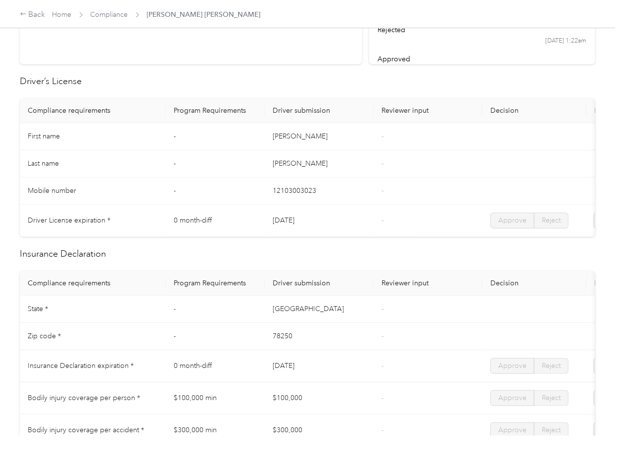
scroll to position [527, 0]
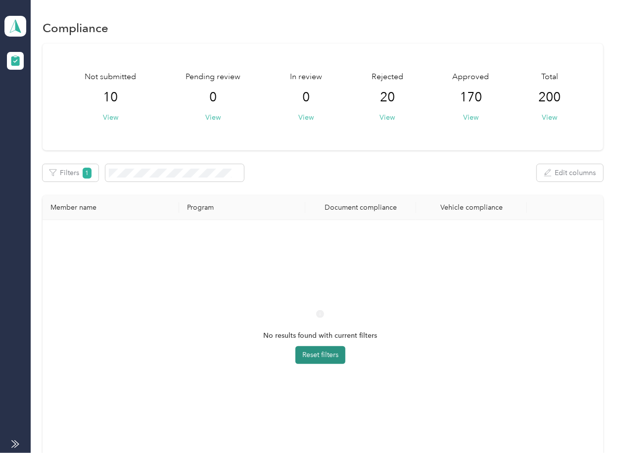
click at [320, 359] on button "Reset filters" at bounding box center [320, 355] width 50 height 18
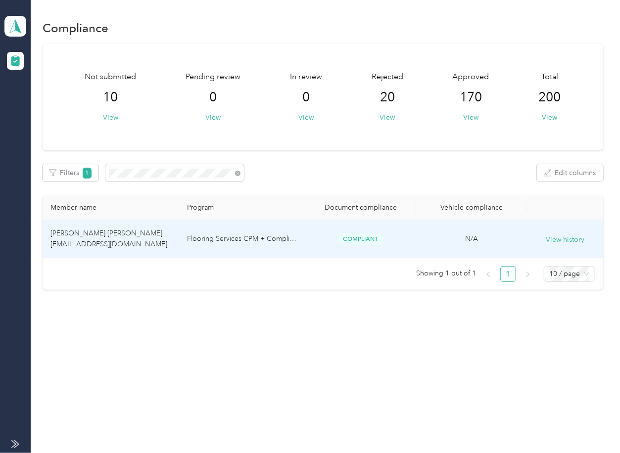
click at [133, 232] on td "[PERSON_NAME] [PERSON_NAME] [EMAIL_ADDRESS][DOMAIN_NAME]" at bounding box center [111, 239] width 136 height 38
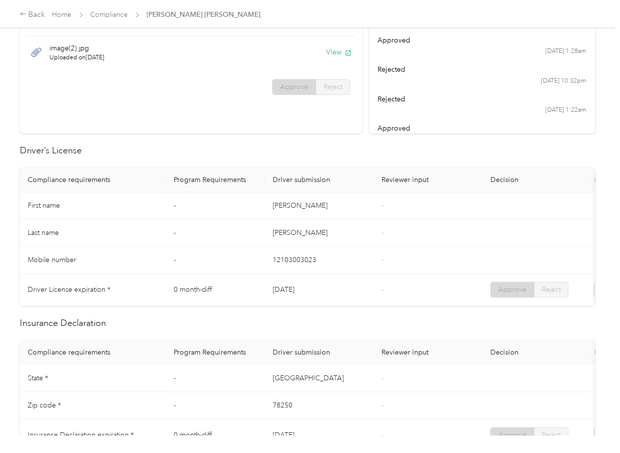
scroll to position [396, 0]
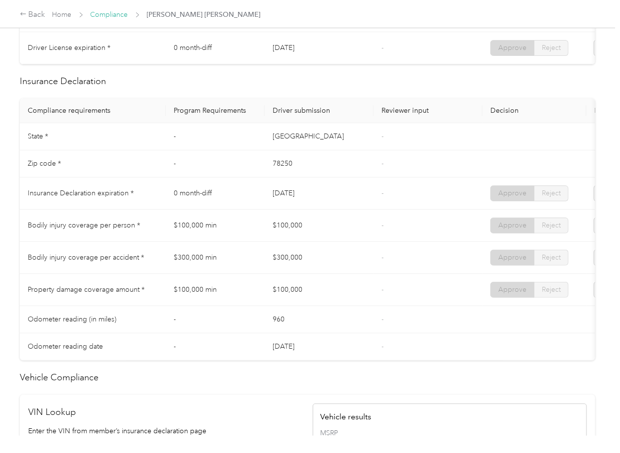
click at [111, 12] on link "Compliance" at bounding box center [110, 14] width 38 height 8
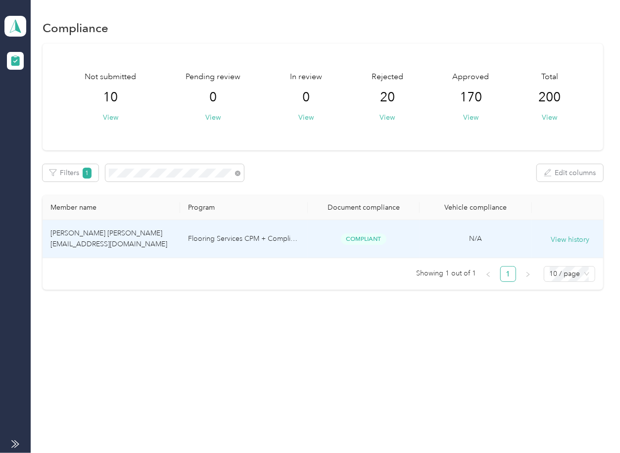
click at [130, 238] on td "[PERSON_NAME] [PERSON_NAME] [EMAIL_ADDRESS][DOMAIN_NAME]" at bounding box center [112, 239] width 138 height 38
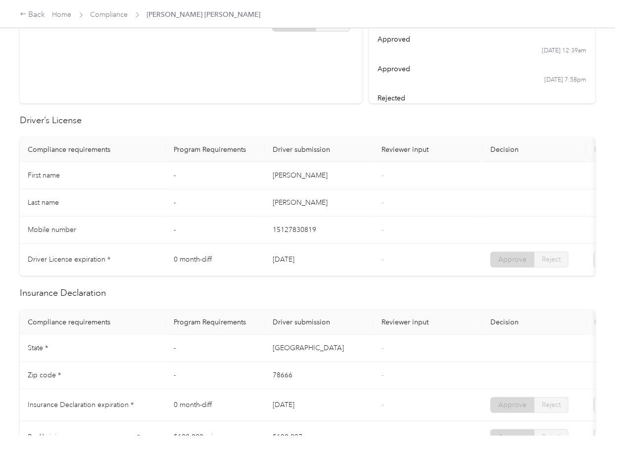
scroll to position [66, 0]
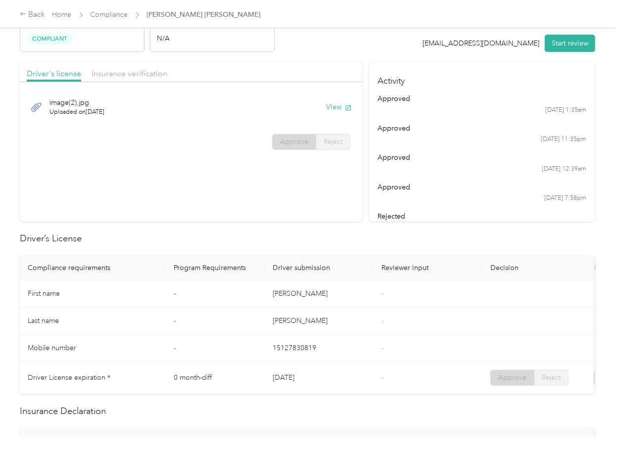
click at [106, 9] on div "Back Home Compliance [PERSON_NAME] [PERSON_NAME]" at bounding box center [140, 15] width 241 height 12
click at [105, 13] on link "Compliance" at bounding box center [110, 14] width 38 height 8
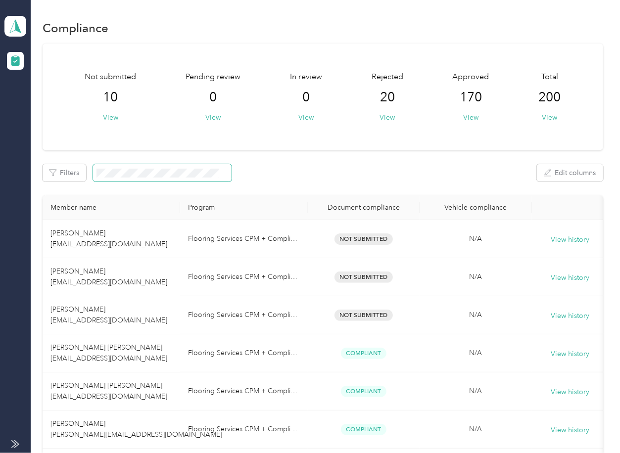
click at [223, 171] on span at bounding box center [225, 173] width 5 height 8
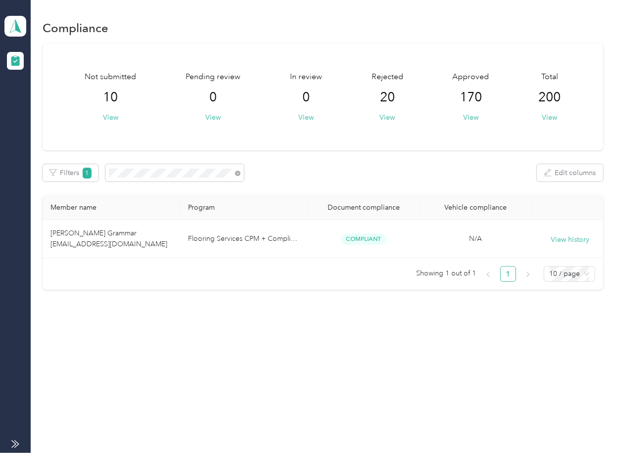
drag, startPoint x: 415, startPoint y: 170, endPoint x: 398, endPoint y: 185, distance: 22.4
click at [415, 170] on div "Filters 1 Edit columns" at bounding box center [323, 172] width 560 height 17
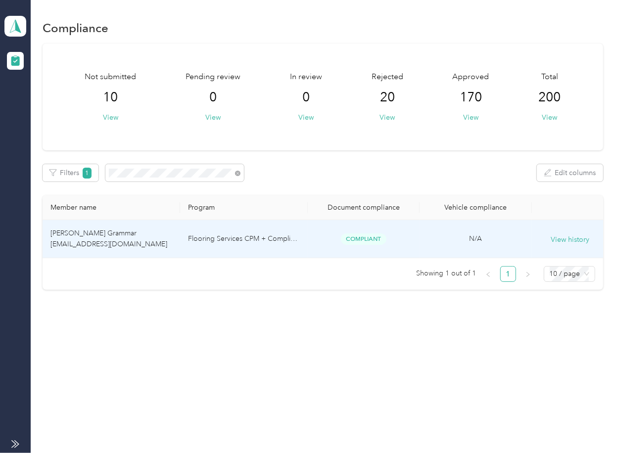
click at [181, 237] on td "Flooring Services CPM + Compliance" at bounding box center [243, 239] width 127 height 38
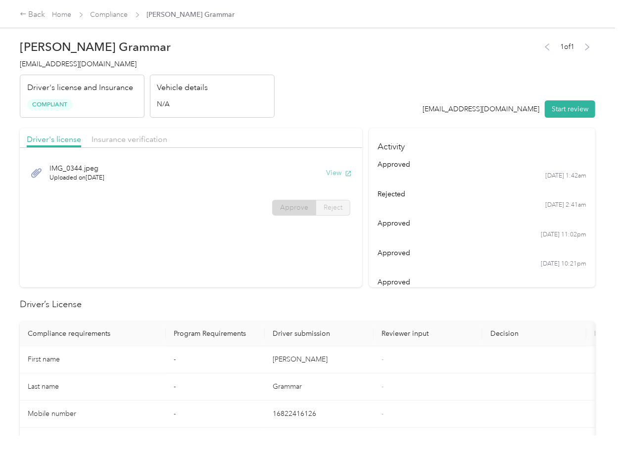
click at [338, 172] on button "View" at bounding box center [339, 173] width 26 height 10
click at [321, 130] on div "Driver's license Insurance verification" at bounding box center [191, 138] width 342 height 20
click at [137, 135] on span "Insurance verification" at bounding box center [130, 139] width 76 height 9
click at [135, 137] on span "Insurance verification" at bounding box center [130, 139] width 76 height 9
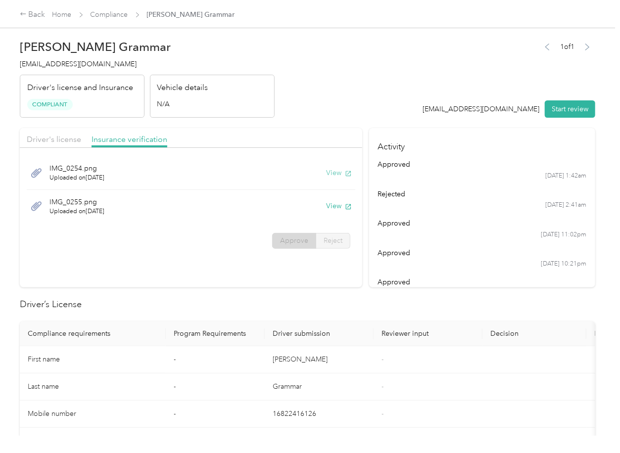
click at [330, 173] on button "View" at bounding box center [339, 173] width 26 height 10
drag, startPoint x: 333, startPoint y: 206, endPoint x: 317, endPoint y: 324, distance: 118.9
click at [333, 206] on button "View" at bounding box center [339, 206] width 26 height 10
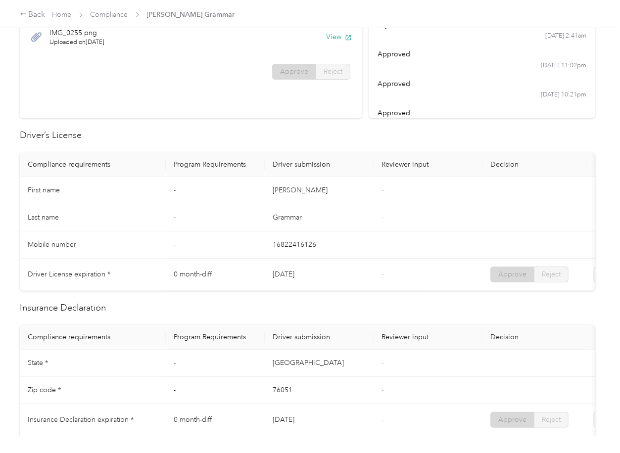
scroll to position [198, 0]
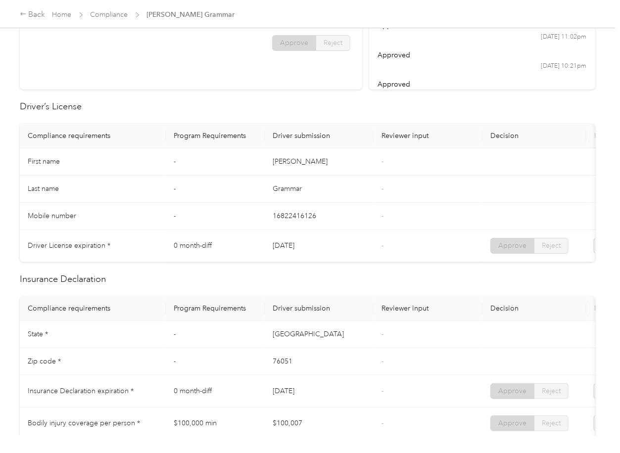
drag, startPoint x: 281, startPoint y: 244, endPoint x: 303, endPoint y: 240, distance: 22.1
click at [303, 240] on td "[DATE]" at bounding box center [319, 246] width 109 height 32
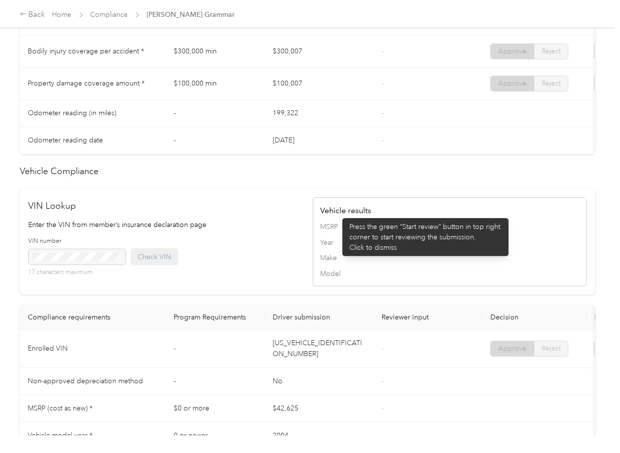
scroll to position [527, 0]
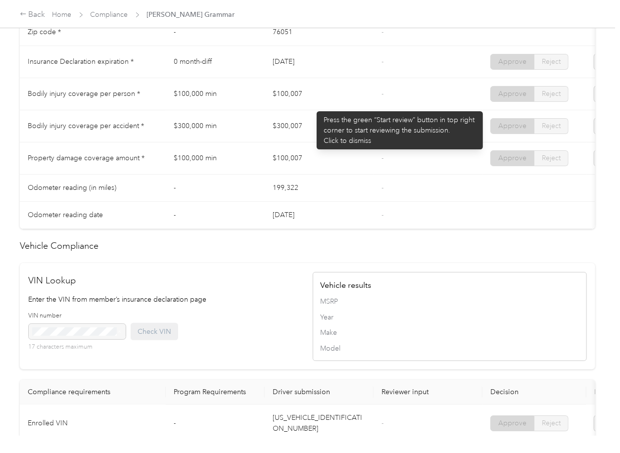
click at [312, 106] on td "$100,007" at bounding box center [319, 94] width 109 height 32
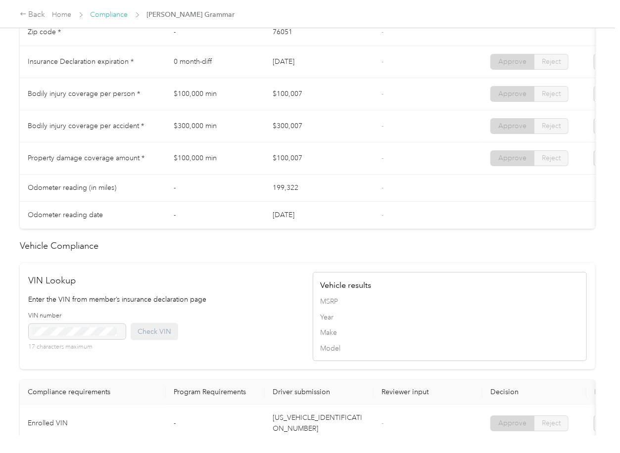
click at [104, 18] on link "Compliance" at bounding box center [110, 14] width 38 height 8
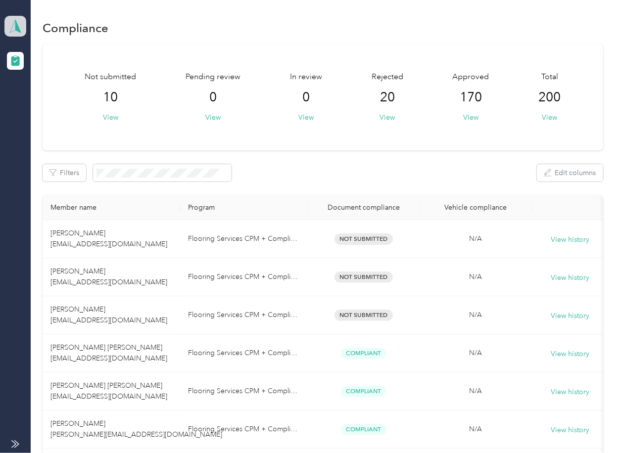
click at [16, 22] on polygon at bounding box center [17, 25] width 5 height 13
click at [37, 98] on div "Log out" at bounding box center [32, 103] width 38 height 10
